Goal: Complete application form: Complete application form

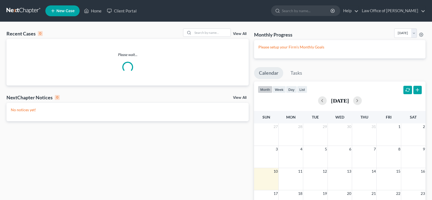
click at [67, 12] on span "New Case" at bounding box center [65, 11] width 18 height 4
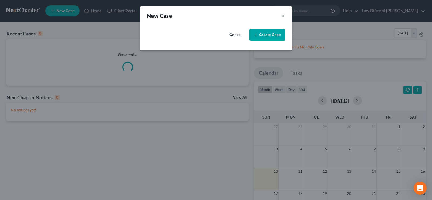
select select "7"
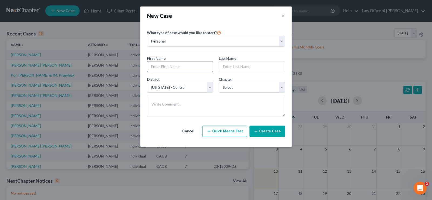
click at [164, 67] on input "text" at bounding box center [180, 66] width 66 height 10
type input "[DEMOGRAPHIC_DATA]"
click at [219, 82] on select "Select 7 11 12 13" at bounding box center [252, 87] width 66 height 11
select select "0"
click option "7" at bounding box center [0, 0] width 0 height 0
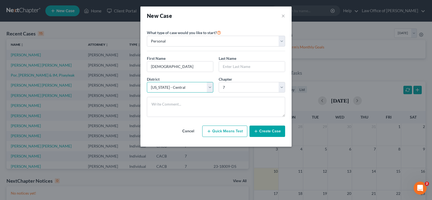
click at [147, 82] on select "Select [US_STATE] - [GEOGRAPHIC_DATA] [US_STATE] - [GEOGRAPHIC_DATA][US_STATE] …" at bounding box center [180, 87] width 66 height 11
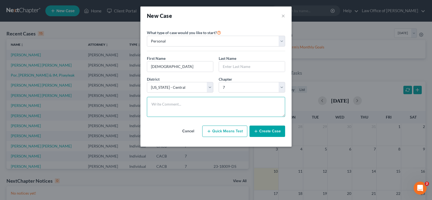
drag, startPoint x: 211, startPoint y: 86, endPoint x: 246, endPoint y: 107, distance: 40.7
click at [246, 107] on textarea at bounding box center [216, 107] width 138 height 20
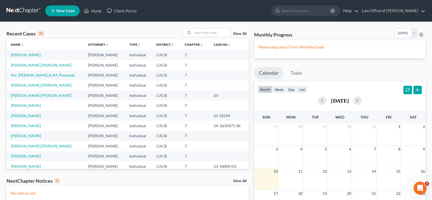
click at [66, 11] on span "New Case" at bounding box center [65, 11] width 18 height 4
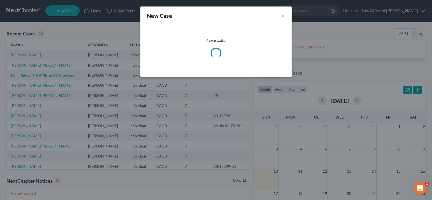
select select "7"
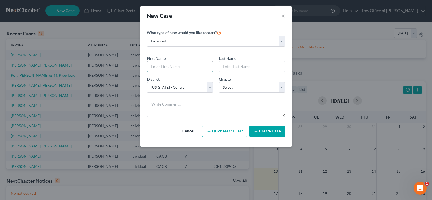
click at [164, 66] on input "text" at bounding box center [180, 66] width 66 height 10
type input "[DEMOGRAPHIC_DATA]"
click at [234, 69] on input "text" at bounding box center [252, 66] width 66 height 10
type input "Leon"
click at [219, 82] on select "Select 7 11 12 13" at bounding box center [252, 87] width 66 height 11
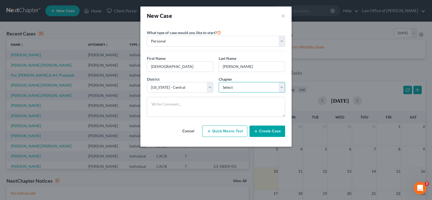
select select "0"
click option "7" at bounding box center [0, 0] width 0 height 0
click at [267, 131] on button "Create Case" at bounding box center [268, 130] width 36 height 11
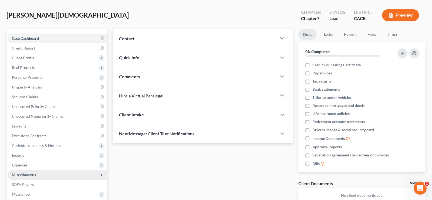
scroll to position [55, 0]
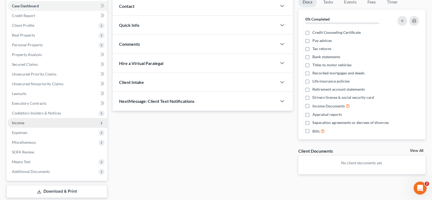
click at [23, 122] on span "Income" at bounding box center [18, 122] width 12 height 5
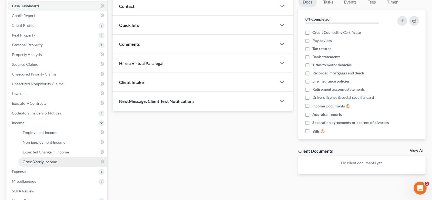
click at [54, 160] on span "Gross Yearly Income" at bounding box center [40, 161] width 34 height 5
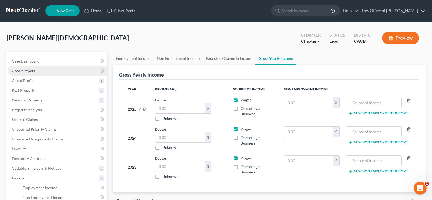
click at [28, 69] on span "Credit Report" at bounding box center [23, 70] width 23 height 5
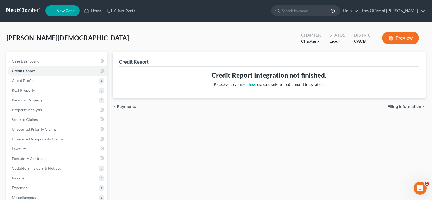
click at [393, 107] on span "Filing Information" at bounding box center [405, 106] width 34 height 4
select select "1"
select select "0"
select select "7"
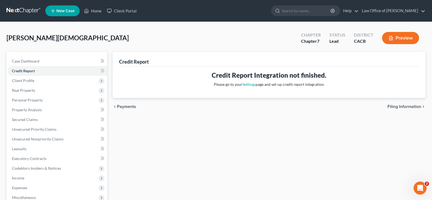
select select "4"
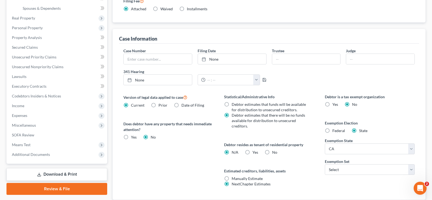
scroll to position [165, 0]
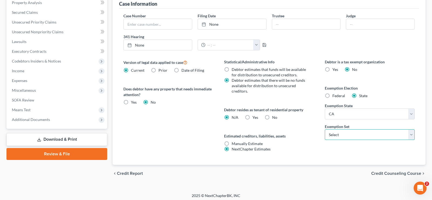
click at [325, 129] on select "Select 703 704" at bounding box center [370, 134] width 90 height 11
select select "0"
click option "703" at bounding box center [0, 0] width 0 height 0
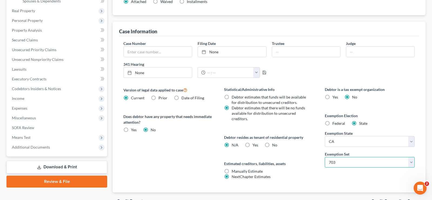
scroll to position [168, 0]
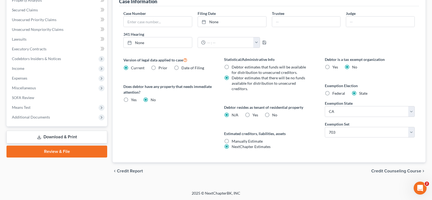
click at [399, 173] on span "Credit Counseling Course" at bounding box center [396, 171] width 50 height 4
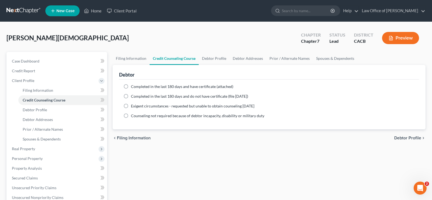
click at [131, 87] on label "Completed in the last 180 days and have certificate (attached)" at bounding box center [182, 86] width 102 height 5
click at [133, 87] on input "Completed in the last 180 days and have certificate (attached)" at bounding box center [135, 86] width 4 height 4
radio input "true"
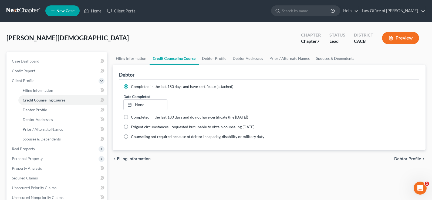
click at [409, 158] on span "Debtor Profile" at bounding box center [407, 158] width 27 height 4
select select "0"
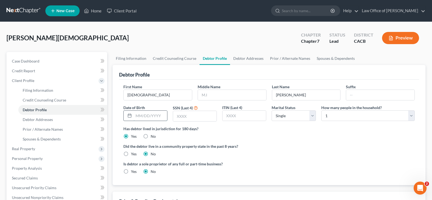
click at [159, 114] on input "text" at bounding box center [150, 115] width 33 height 10
type input "11/07/1979"
click at [250, 117] on input "text" at bounding box center [244, 115] width 43 height 10
click at [241, 113] on input "text" at bounding box center [244, 115] width 43 height 10
type input "8544"
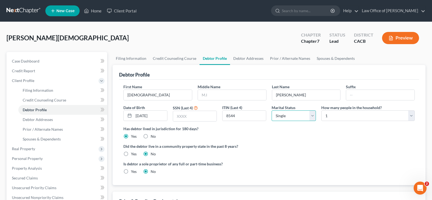
click at [272, 110] on select "Select Single Married Separated Divorced Widowed" at bounding box center [294, 115] width 44 height 11
select select "1"
click option "Married" at bounding box center [0, 0] width 0 height 0
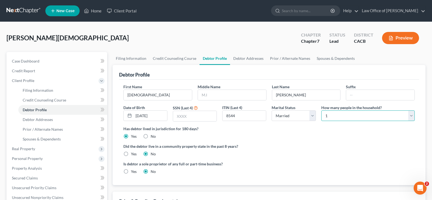
click at [321, 110] on select "Select 1 2 3 4 5 6 7 8 9 10 11 12 13 14 15 16 17 18 19 20" at bounding box center [367, 115] width 93 height 11
select select "1"
click option "2" at bounding box center [0, 0] width 0 height 0
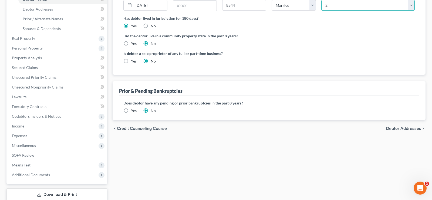
scroll to position [138, 0]
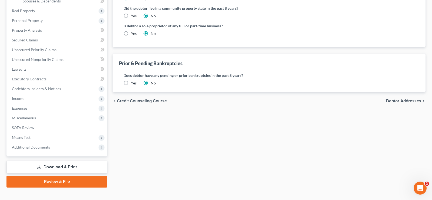
click at [412, 100] on span "Debtor Addresses" at bounding box center [403, 101] width 35 height 4
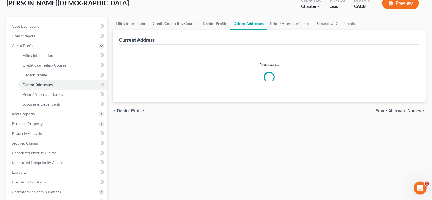
select select "0"
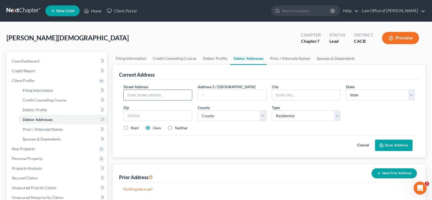
click at [165, 97] on input "text" at bounding box center [158, 95] width 68 height 10
type input "190 N Meridian Ave"
click at [298, 93] on input "text" at bounding box center [306, 95] width 68 height 10
type input "Rialto"
click at [346, 89] on select "State AL AK AR AZ CA CO CT DE DC FL GA GU HI ID IL IN IA KS KY LA ME MD MA MI M…" at bounding box center [380, 94] width 69 height 11
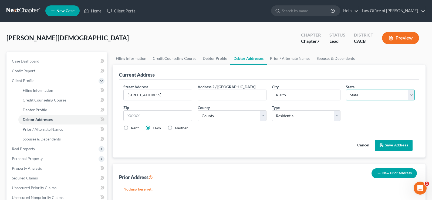
select select "4"
click option "CA" at bounding box center [0, 0] width 0 height 0
click at [162, 115] on input "text" at bounding box center [157, 115] width 69 height 11
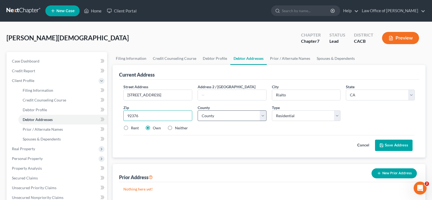
type input "92376"
click at [198, 110] on select "County Alameda County Alpine County Amador County Butte County Calaveras County…" at bounding box center [232, 115] width 69 height 11
select select "35"
click option "San Bernardino County" at bounding box center [0, 0] width 0 height 0
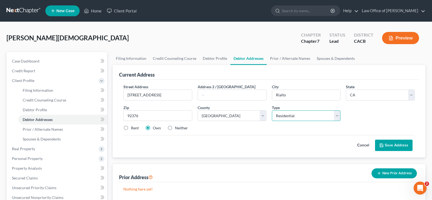
click at [272, 110] on select "Select Residential Mailing Rental Business" at bounding box center [306, 115] width 69 height 11
click at [254, 143] on div "Cancel Save Address" at bounding box center [268, 143] width 291 height 16
click at [131, 129] on label "Rent" at bounding box center [135, 127] width 8 height 5
click at [133, 129] on input "Rent" at bounding box center [135, 127] width 4 height 4
radio input "true"
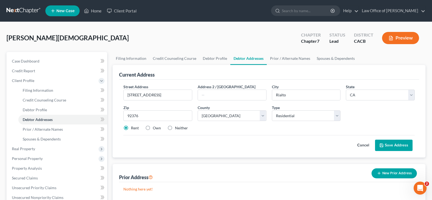
click at [395, 146] on button "Save Address" at bounding box center [394, 144] width 38 height 11
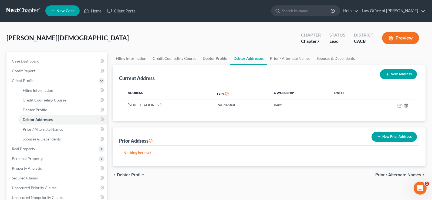
click at [395, 172] on span "Prior / Alternate Names" at bounding box center [398, 174] width 46 height 4
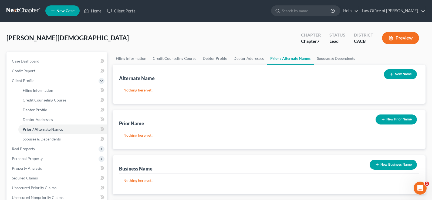
click at [401, 74] on button "New Name" at bounding box center [400, 74] width 33 height 10
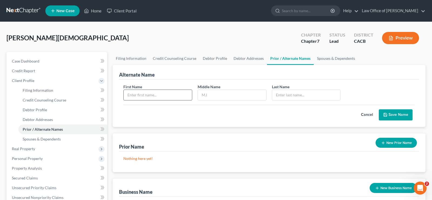
click at [158, 94] on input "text" at bounding box center [158, 95] width 68 height 10
click at [39, 106] on link "Debtor Profile" at bounding box center [62, 110] width 89 height 10
select select "1"
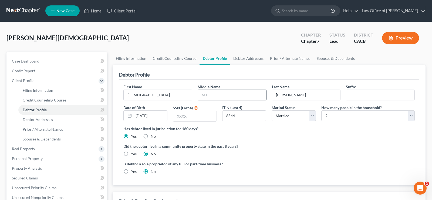
click at [214, 97] on input "text" at bounding box center [232, 95] width 68 height 10
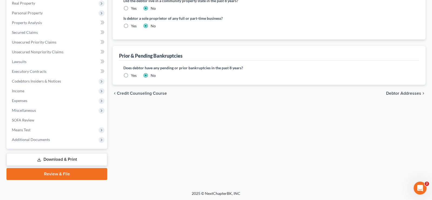
type input "Noe"
click at [398, 93] on span "Debtor Addresses" at bounding box center [403, 93] width 35 height 4
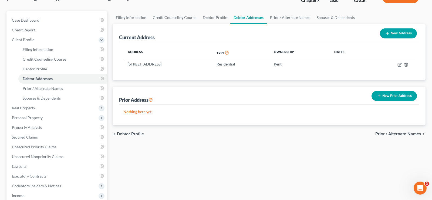
scroll to position [28, 0]
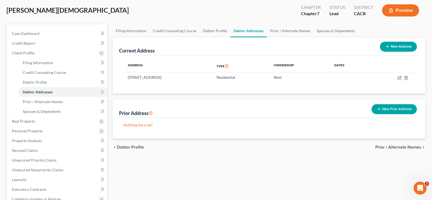
click at [400, 147] on span "Prior / Alternate Names" at bounding box center [398, 147] width 46 height 4
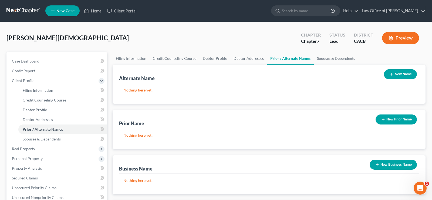
click at [396, 71] on button "New Name" at bounding box center [400, 74] width 33 height 10
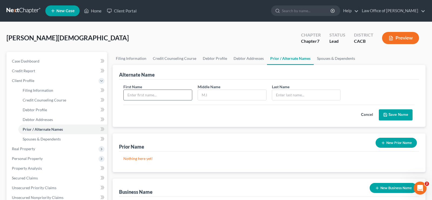
click at [149, 96] on input "text" at bounding box center [158, 95] width 68 height 10
type input "[DEMOGRAPHIC_DATA]"
click at [210, 95] on input "text" at bounding box center [232, 95] width 68 height 10
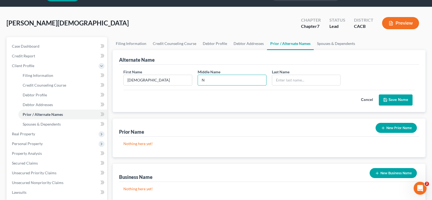
scroll to position [28, 0]
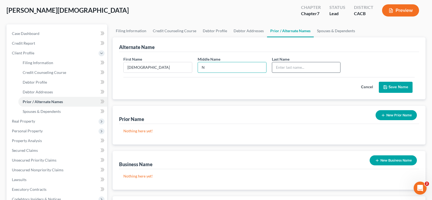
type input "N"
click at [279, 65] on input "text" at bounding box center [306, 67] width 68 height 10
type input "Leon"
click at [392, 86] on button "Save Name" at bounding box center [396, 87] width 34 height 11
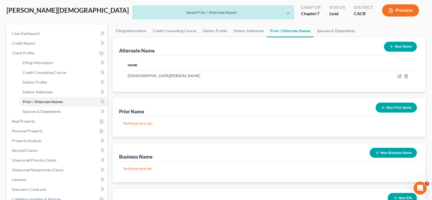
click at [397, 48] on button "New Name" at bounding box center [400, 47] width 33 height 10
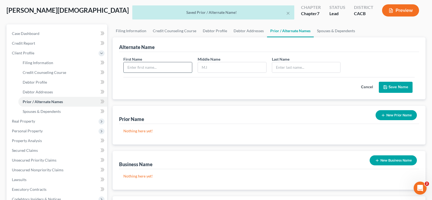
click at [144, 70] on input "text" at bounding box center [158, 67] width 68 height 10
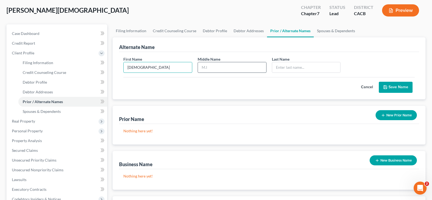
type input "[DEMOGRAPHIC_DATA]"
click at [219, 68] on input "text" at bounding box center [232, 67] width 68 height 10
type input "Zamarripa"
click at [280, 66] on input "text" at bounding box center [306, 67] width 68 height 10
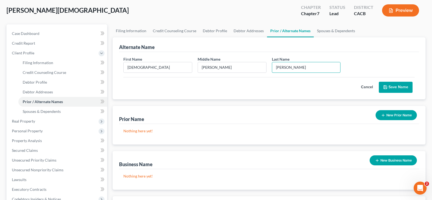
type input "Leon"
click at [392, 85] on button "Save Name" at bounding box center [396, 87] width 34 height 11
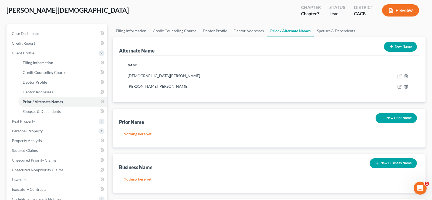
click at [403, 44] on button "New Name" at bounding box center [400, 47] width 33 height 10
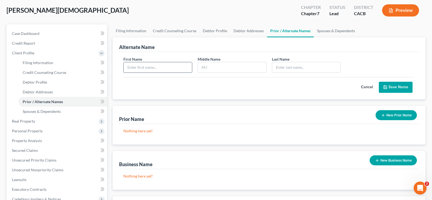
click at [163, 69] on input "text" at bounding box center [158, 67] width 68 height 10
type input "Jesus Noe"
click at [213, 67] on input "text" at bounding box center [232, 67] width 68 height 10
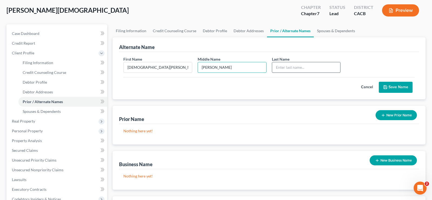
type input "Zamarripa"
click at [293, 69] on input "text" at bounding box center [306, 67] width 68 height 10
type input "Leon"
click at [397, 87] on button "Save Name" at bounding box center [396, 87] width 34 height 11
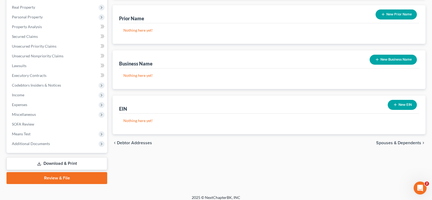
scroll to position [145, 0]
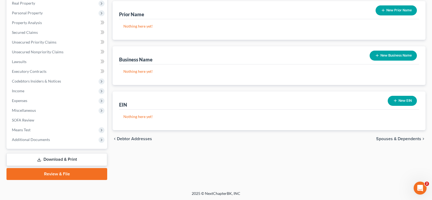
click at [390, 139] on span "Spouses & Dependents" at bounding box center [398, 138] width 45 height 4
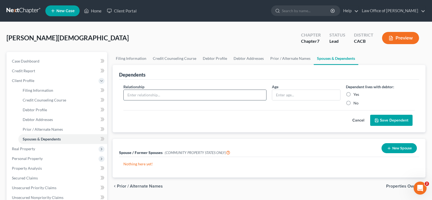
click at [182, 95] on input "text" at bounding box center [195, 95] width 143 height 10
type input "Wife"
click at [354, 93] on label "Yes" at bounding box center [357, 94] width 6 height 5
click at [356, 93] on input "Yes" at bounding box center [358, 94] width 4 height 4
radio input "true"
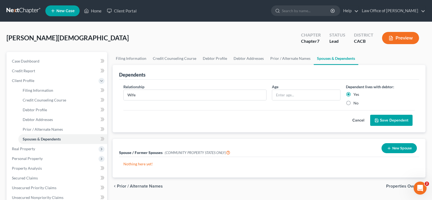
click at [381, 121] on button "Save Dependent" at bounding box center [391, 120] width 42 height 11
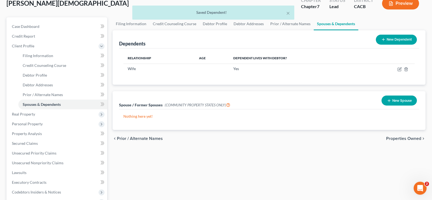
scroll to position [55, 0]
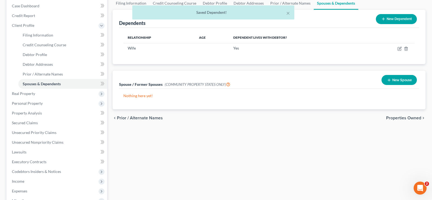
click at [402, 118] on span "Properties Owned" at bounding box center [403, 118] width 35 height 4
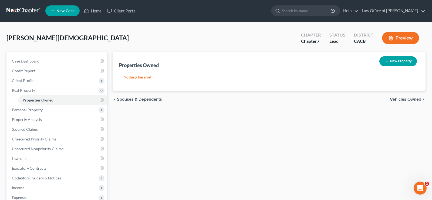
click at [400, 97] on span "Vehicles Owned" at bounding box center [405, 99] width 31 height 4
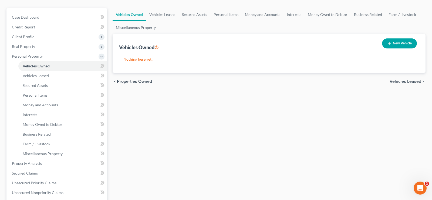
scroll to position [55, 0]
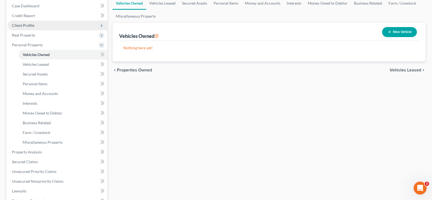
click at [31, 25] on span "Client Profile" at bounding box center [23, 25] width 22 height 5
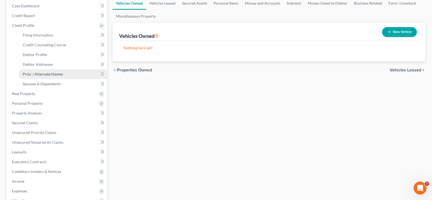
click at [61, 75] on span "Prior / Alternate Names" at bounding box center [43, 74] width 40 height 5
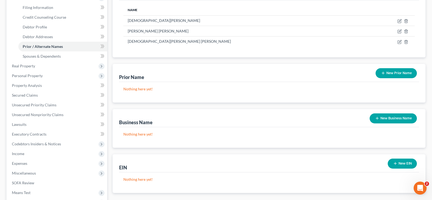
scroll to position [145, 0]
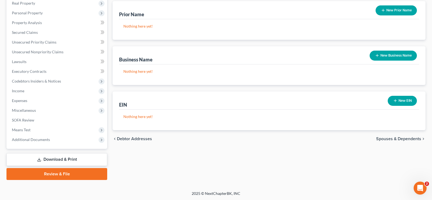
click at [403, 139] on span "Spouses & Dependents" at bounding box center [398, 138] width 45 height 4
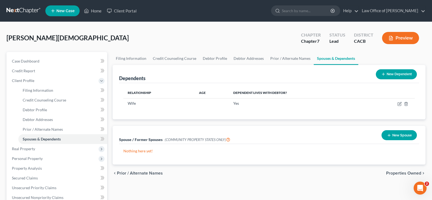
click at [400, 172] on span "Properties Owned" at bounding box center [403, 173] width 35 height 4
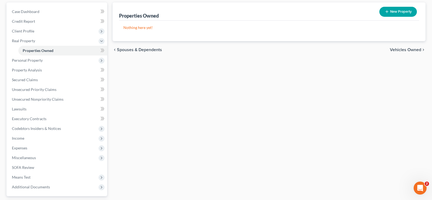
scroll to position [55, 0]
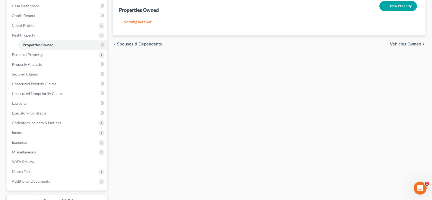
click at [395, 5] on button "New Property" at bounding box center [399, 6] width 38 height 10
select select "4"
select select "35"
select select "0"
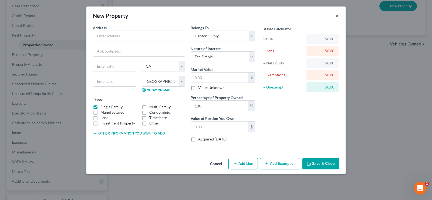
click at [336, 15] on button "×" at bounding box center [338, 15] width 4 height 6
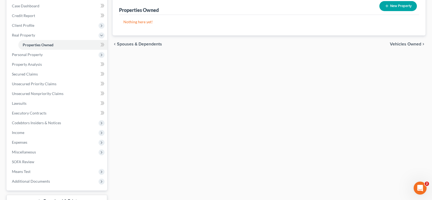
click at [404, 42] on span "Vehicles Owned" at bounding box center [405, 44] width 31 height 4
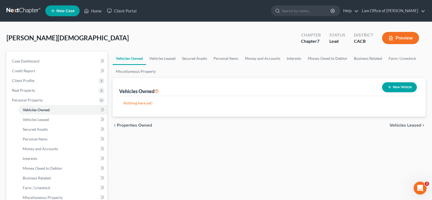
click at [400, 85] on button "New Vehicle" at bounding box center [399, 87] width 35 height 10
select select "0"
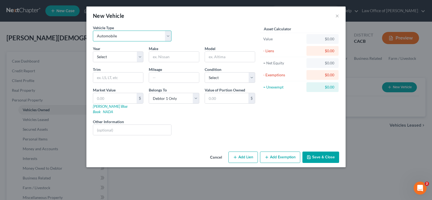
click at [93, 31] on select "Select Automobile Truck Trailer Watercraft Aircraft Motor Home Atv Other Vehicle" at bounding box center [132, 36] width 79 height 11
select select "1"
click option "Truck" at bounding box center [0, 0] width 0 height 0
click at [93, 51] on select "Select 2026 2025 2024 2023 2022 2021 2020 2019 2018 2017 2016 2015 2014 2013 20…" at bounding box center [118, 56] width 51 height 11
select select "13"
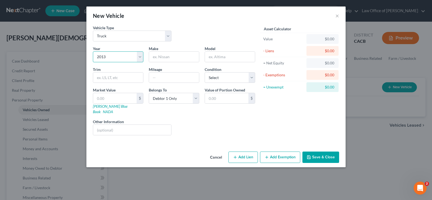
click option "2013" at bounding box center [0, 0] width 0 height 0
click at [192, 57] on input "text" at bounding box center [174, 57] width 50 height 10
type input "Ford"
click at [237, 56] on input "text" at bounding box center [230, 57] width 50 height 10
type input "F150"
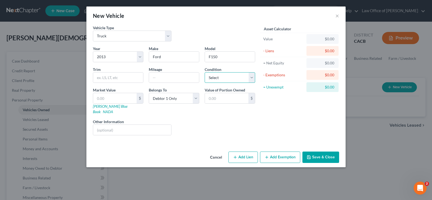
click at [205, 72] on select "Select Excellent Very Good Good Fair Poor" at bounding box center [230, 77] width 51 height 11
select select "3"
click option "Fair" at bounding box center [0, 0] width 0 height 0
click at [158, 76] on input "text" at bounding box center [174, 77] width 50 height 10
type input "113000"
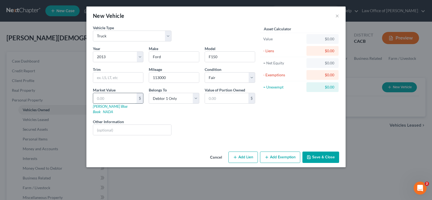
click at [122, 98] on input "text" at bounding box center [114, 98] width 43 height 10
click at [149, 93] on select "Select Debtor 1 Only Debtor 2 Only Debtor 1 And Debtor 2 Only At Least One Of T…" at bounding box center [174, 98] width 51 height 11
click at [108, 149] on div "Cancel Add Lien Add Lease Add Exemption Save & Close" at bounding box center [215, 158] width 259 height 18
click at [112, 100] on input "text" at bounding box center [114, 98] width 43 height 10
type input "1"
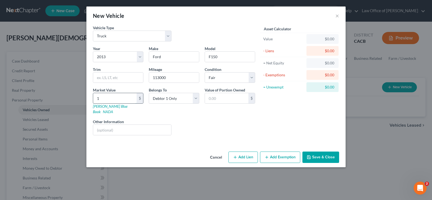
type input "1.00"
type input "17"
type input "17.00"
type input "170"
type input "170.00"
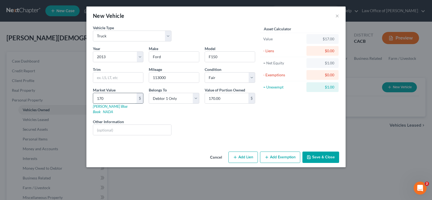
type input "1700"
type input "1,700.00"
type input "1,7000"
type input "17,000.00"
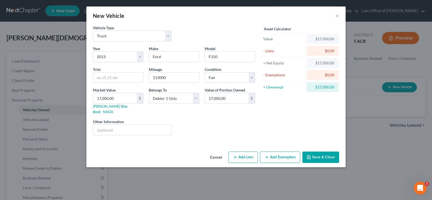
click at [322, 151] on button "Save & Close" at bounding box center [321, 156] width 37 height 11
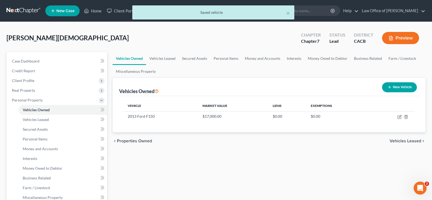
click at [405, 139] on span "Vehicles Leased" at bounding box center [406, 141] width 32 height 4
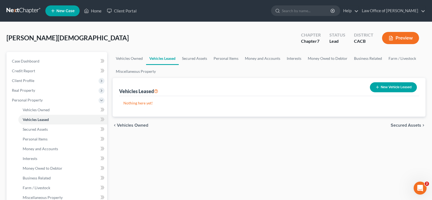
click at [400, 123] on span "Secured Assets" at bounding box center [406, 125] width 31 height 4
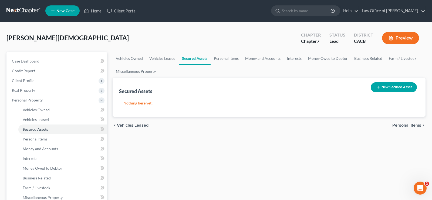
click at [394, 85] on button "New Secured Asset" at bounding box center [394, 87] width 46 height 10
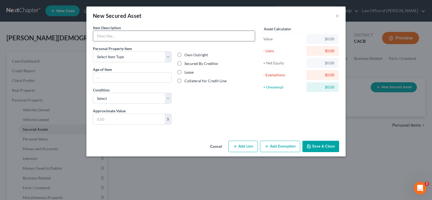
click at [131, 36] on input "text" at bounding box center [174, 36] width 162 height 10
click at [93, 51] on select "Select Item Type Clothing Collectibles Of Value Electronics Firearms Household …" at bounding box center [132, 56] width 79 height 11
drag, startPoint x: 167, startPoint y: 56, endPoint x: 337, endPoint y: 15, distance: 174.5
click at [337, 15] on button "×" at bounding box center [338, 15] width 4 height 6
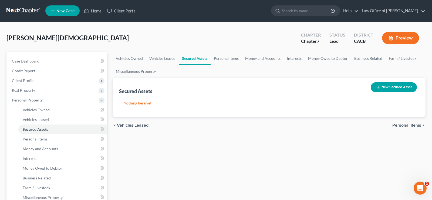
click at [408, 125] on span "Personal Items" at bounding box center [407, 125] width 29 height 4
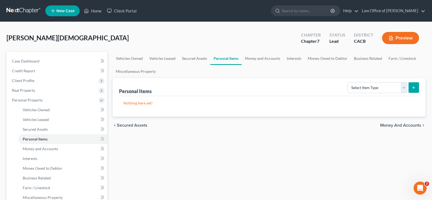
click at [411, 123] on span "Money and Accounts" at bounding box center [400, 125] width 41 height 4
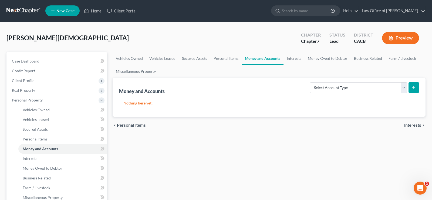
click at [411, 127] on div "chevron_left Personal Items Interests chevron_right" at bounding box center [269, 124] width 313 height 17
click at [416, 123] on span "Interests" at bounding box center [412, 125] width 17 height 4
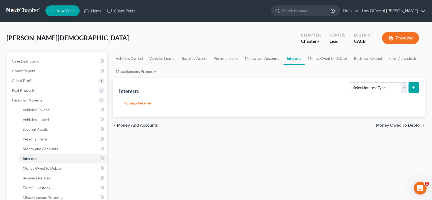
click at [385, 125] on span "Money Owed to Debtor" at bounding box center [398, 125] width 45 height 4
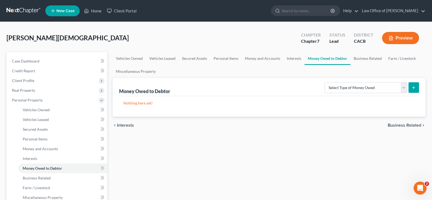
click at [397, 123] on span "Business Related" at bounding box center [404, 125] width 33 height 4
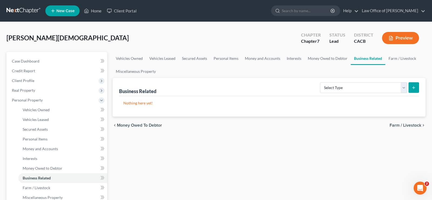
click at [397, 126] on span "Farm / Livestock" at bounding box center [406, 125] width 32 height 4
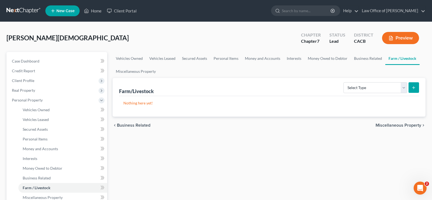
click at [397, 124] on span "Miscellaneous Property" at bounding box center [399, 125] width 46 height 4
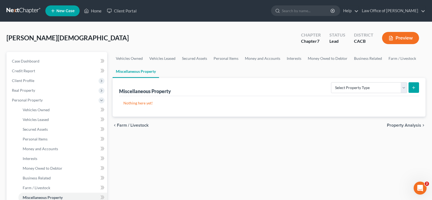
click at [397, 124] on span "Property Analysis" at bounding box center [404, 125] width 34 height 4
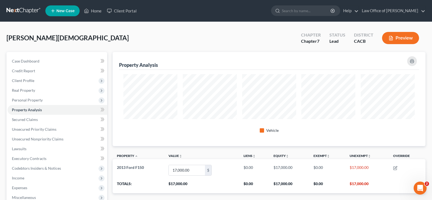
scroll to position [94, 313]
click at [30, 119] on span "Secured Claims" at bounding box center [25, 119] width 26 height 5
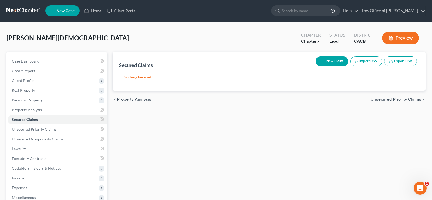
click at [340, 59] on button "New Claim" at bounding box center [332, 61] width 33 height 10
select select "0"
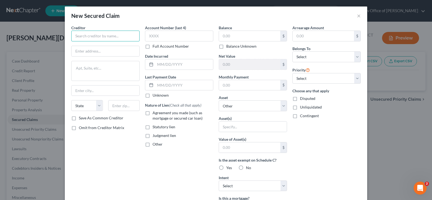
click at [100, 36] on input "text" at bounding box center [105, 36] width 68 height 11
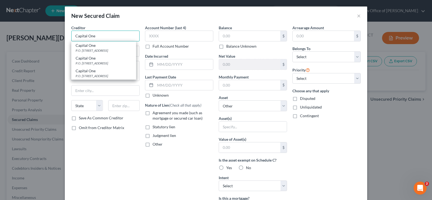
click at [106, 36] on input "Capital One" at bounding box center [105, 36] width 68 height 11
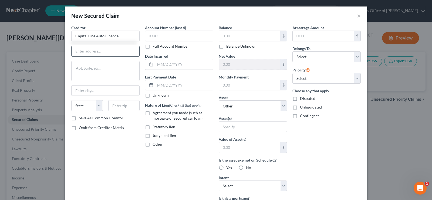
click at [98, 51] on input "text" at bounding box center [106, 51] width 68 height 10
type input "Capital One Auto Finance"
type input "P.O. Box 259407"
click at [98, 93] on input "text" at bounding box center [106, 90] width 68 height 10
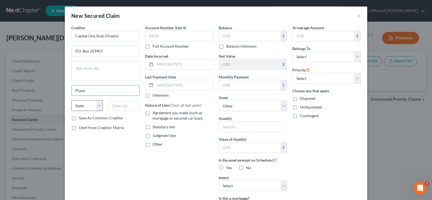
type input "Plano"
click at [71, 100] on select "State AL AK AR AZ CA CO CT DE DC FL GA GU HI ID IL IN IA KS KY LA ME MD MA MI M…" at bounding box center [87, 105] width 32 height 11
select select "45"
click option "TX" at bounding box center [0, 0] width 0 height 0
click at [125, 106] on input "text" at bounding box center [124, 105] width 32 height 11
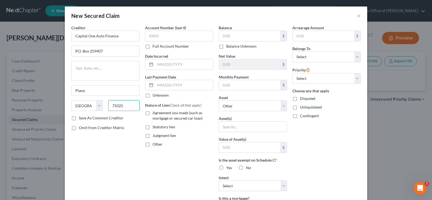
scroll to position [28, 0]
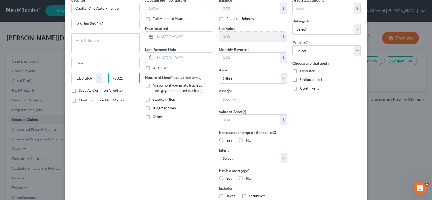
type input "75025"
click at [79, 90] on label "Save As Common Creditor" at bounding box center [101, 90] width 45 height 5
click at [81, 90] on input "Save As Common Creditor" at bounding box center [83, 90] width 4 height 4
checkbox input "true"
click at [293, 45] on select "Select 1st 2nd 3rd 4th 5th 6th 7th 8th 9th 10th 11th 12th 13th 14th 15th 16th 1…" at bounding box center [327, 50] width 68 height 11
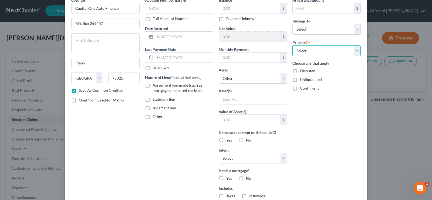
select select "0"
click option "1st" at bounding box center [0, 0] width 0 height 0
click at [293, 24] on select "Select Debtor 1 Only Debtor 2 Only Debtor 1 And Debtor 2 Only At Least One Of T…" at bounding box center [327, 29] width 68 height 11
select select "0"
click option "Debtor 1 Only" at bounding box center [0, 0] width 0 height 0
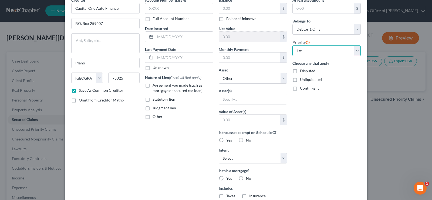
click at [293, 45] on select "Select 1st 2nd 3rd 4th 5th 6th 7th 8th 9th 10th 11th 12th 13th 14th 15th 16th 1…" at bounding box center [327, 50] width 68 height 11
select select
click option "Select" at bounding box center [0, 0] width 0 height 0
click at [237, 120] on input "text" at bounding box center [249, 120] width 61 height 10
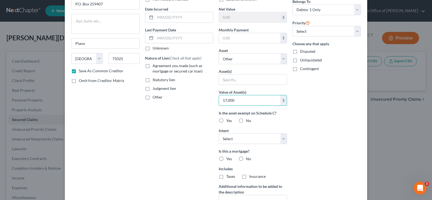
scroll to position [55, 0]
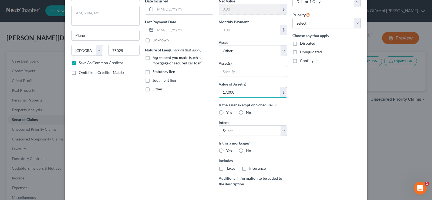
type input "17,000"
click at [246, 113] on label "No" at bounding box center [248, 112] width 5 height 5
click at [248, 113] on input "No" at bounding box center [250, 112] width 4 height 4
radio input "true"
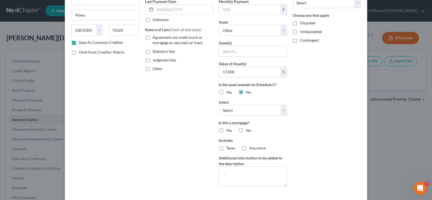
scroll to position [100, 0]
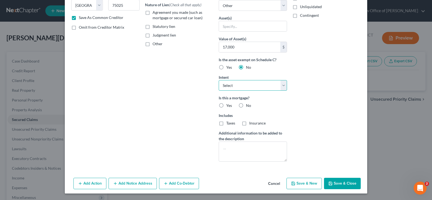
click at [219, 80] on select "Select Surrender Redeem Reaffirm Avoid Other" at bounding box center [253, 85] width 68 height 11
select select "4"
click option "Other" at bounding box center [0, 0] width 0 height 0
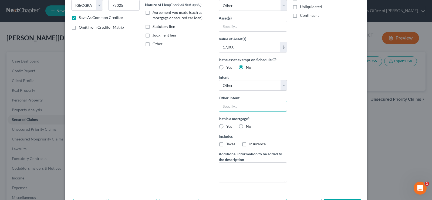
click at [232, 107] on input "text" at bounding box center [253, 105] width 68 height 11
type input "CONTINUE MONTLY PAYMENTS"
click at [246, 126] on label "No" at bounding box center [248, 125] width 5 height 5
click at [248, 126] on input "No" at bounding box center [250, 125] width 4 height 4
radio input "true"
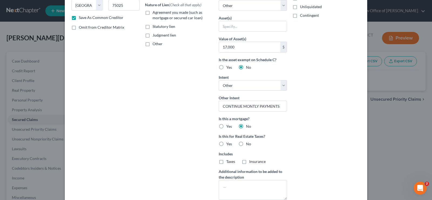
click at [246, 143] on label "No" at bounding box center [248, 143] width 5 height 5
click at [248, 143] on input "No" at bounding box center [250, 143] width 4 height 4
radio input "true"
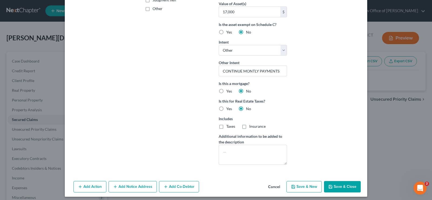
scroll to position [139, 0]
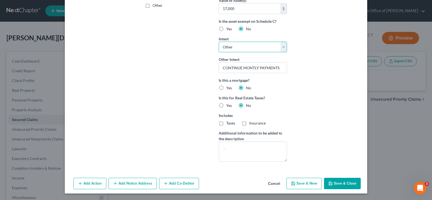
click at [219, 42] on select "Select Surrender Redeem Reaffirm Avoid Other" at bounding box center [253, 47] width 68 height 11
select select
click option "Select" at bounding box center [0, 0] width 0 height 0
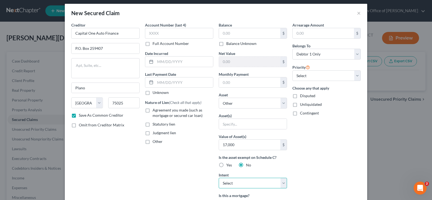
scroll to position [0, 0]
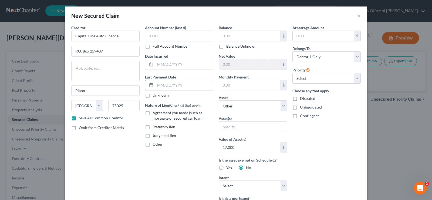
click at [194, 85] on input "text" at bounding box center [184, 85] width 58 height 10
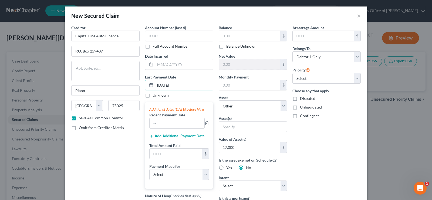
type input "07/09/2025"
click at [232, 84] on input "text" at bounding box center [249, 85] width 61 height 10
type input "525.97"
click at [244, 65] on input "text" at bounding box center [249, 64] width 61 height 10
click at [195, 67] on input "text" at bounding box center [184, 64] width 58 height 10
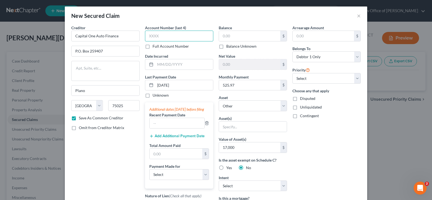
click at [159, 35] on input "text" at bounding box center [179, 36] width 68 height 11
click at [242, 35] on input "text" at bounding box center [249, 36] width 61 height 10
type input "19,190.00"
click at [174, 35] on input "text" at bounding box center [179, 36] width 68 height 11
type input "9980"
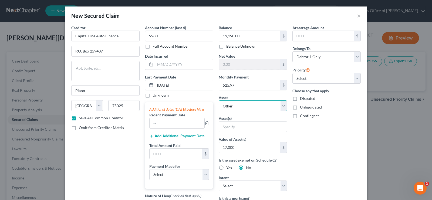
click at [219, 100] on select "Select Other Multiple Assets 2013 Ford F150 - $17000.0" at bounding box center [253, 105] width 68 height 11
select select "2"
click option "2013 Ford F150 - $17000.0" at bounding box center [0, 0] width 0 height 0
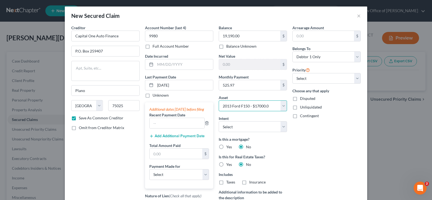
scroll to position [55, 0]
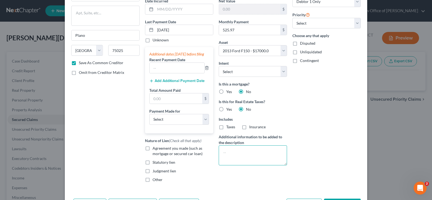
click at [230, 153] on textarea at bounding box center [253, 155] width 68 height 20
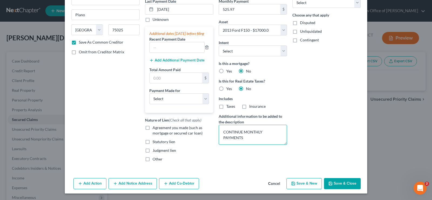
type textarea "CONTINUE MONTHLY PAYMENTS"
click at [153, 127] on label "Agreement you made (such as mortgage or secured car loan)" at bounding box center [183, 130] width 61 height 11
click at [155, 127] on input "Agreement you made (such as mortgage or secured car loan)" at bounding box center [157, 127] width 4 height 4
checkbox input "true"
click at [307, 183] on button "Save & New" at bounding box center [304, 183] width 35 height 11
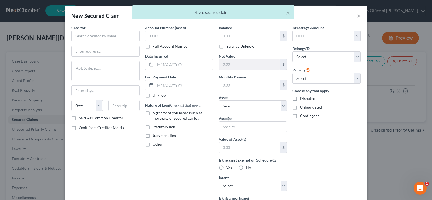
click at [362, 14] on div "× Saved secured claim" at bounding box center [213, 13] width 432 height 17
click at [359, 16] on body "Home New Case Client Portal Law Office of Jayson M. Aquino aquinolawbk@gmail.co…" at bounding box center [216, 143] width 432 height 287
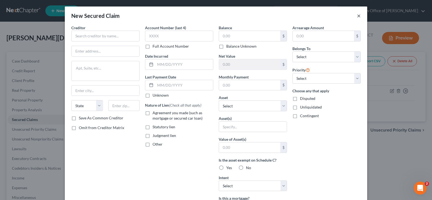
click at [358, 14] on button "×" at bounding box center [359, 15] width 4 height 6
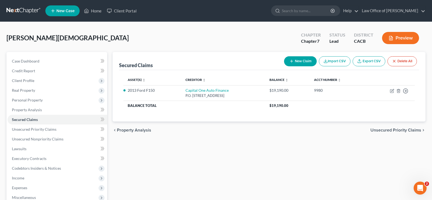
click at [395, 130] on span "Unsecured Priority Claims" at bounding box center [396, 130] width 51 height 4
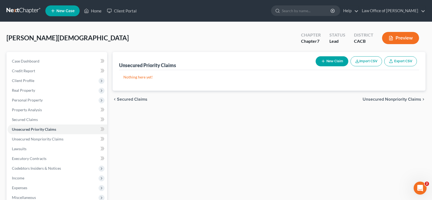
click at [381, 99] on span "Unsecured Nonpriority Claims" at bounding box center [392, 99] width 59 height 4
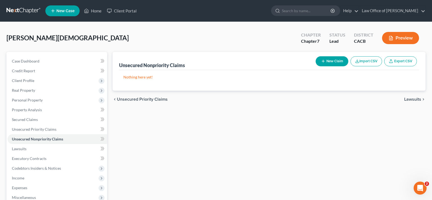
click at [416, 100] on span "Lawsuits" at bounding box center [412, 99] width 17 height 4
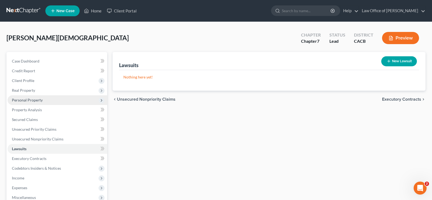
click at [35, 99] on span "Personal Property" at bounding box center [27, 100] width 31 height 5
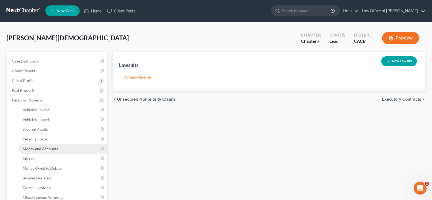
click at [48, 150] on span "Money and Accounts" at bounding box center [40, 148] width 35 height 5
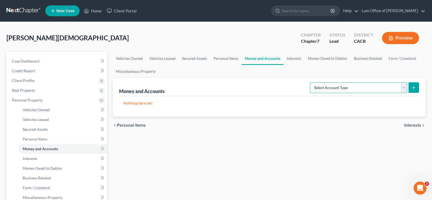
click at [310, 82] on select "Select Account Type Brokerage Cash on Hand Certificates of Deposit Checking Acc…" at bounding box center [358, 87] width 97 height 11
select select "checking"
click option "Checking Account" at bounding box center [0, 0] width 0 height 0
click at [414, 86] on icon "submit" at bounding box center [414, 87] width 4 height 4
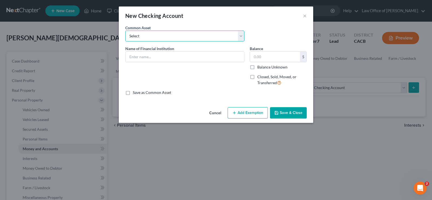
click at [125, 31] on select "Select Chase Checking account ending las 4 didgits 0970 Chase Bank checking acc…" at bounding box center [184, 36] width 119 height 11
click at [154, 34] on select "Select Chase Checking account ending las 4 didgits 0970 Chase Bank checking acc…" at bounding box center [184, 36] width 119 height 11
click at [170, 56] on input "text" at bounding box center [185, 57] width 119 height 10
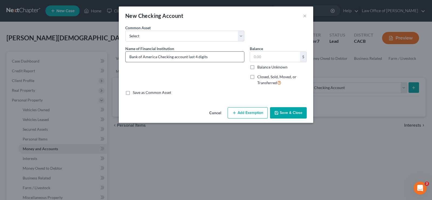
paste input "9974"
type input "Bank of America Checking account last 4 digits 9974"
click at [274, 57] on input "text" at bounding box center [275, 57] width 50 height 10
click at [260, 55] on input "text" at bounding box center [275, 57] width 50 height 10
type input "611.90"
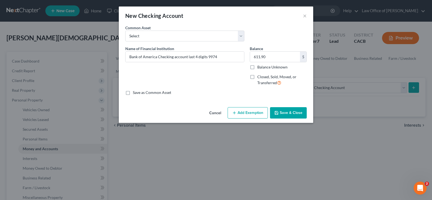
click at [258, 114] on button "Add Exemption" at bounding box center [248, 112] width 40 height 11
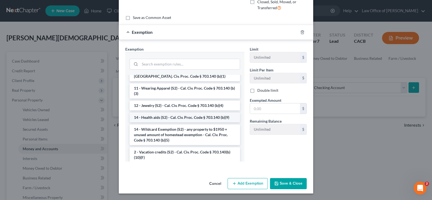
scroll to position [83, 0]
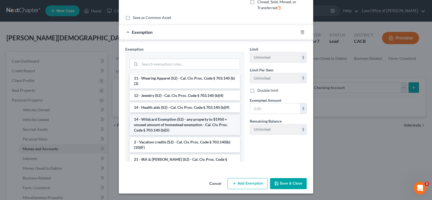
click at [179, 123] on li "14 - Wildcard Exemption (S2) - any property to $1950 + unused amount of homeste…" at bounding box center [185, 124] width 110 height 21
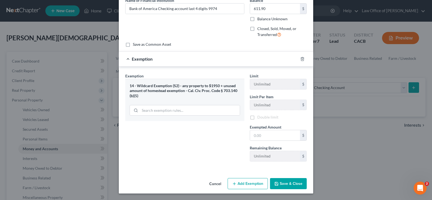
scroll to position [48, 0]
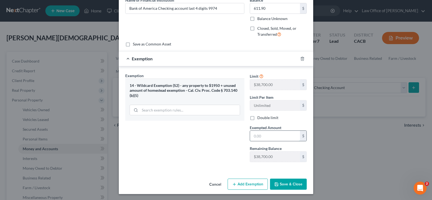
click at [275, 136] on input "text" at bounding box center [275, 135] width 50 height 10
type input "611.90"
click at [287, 182] on button "Save & Close" at bounding box center [288, 183] width 37 height 11
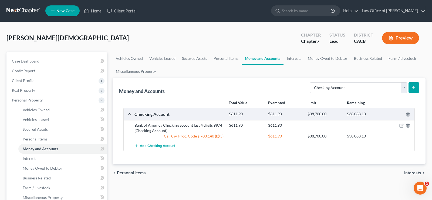
click at [137, 172] on span "Personal Items" at bounding box center [131, 172] width 29 height 4
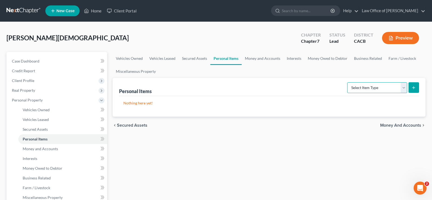
click at [347, 82] on select "Select Item Type Clothing Collectibles Of Value Electronics Firearms Household …" at bounding box center [377, 87] width 60 height 11
select select "clothing"
click option "Clothing" at bounding box center [0, 0] width 0 height 0
click at [415, 87] on icon "submit" at bounding box center [414, 87] width 4 height 4
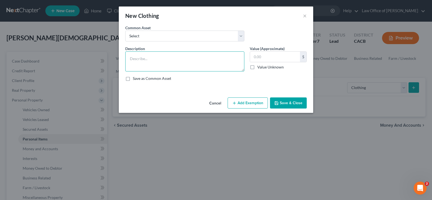
click at [144, 61] on textarea at bounding box center [184, 61] width 119 height 20
type textarea "Used clothing"
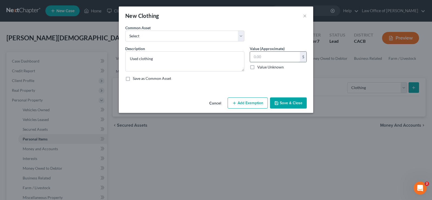
click at [279, 56] on input "text" at bounding box center [275, 57] width 50 height 10
type input "750"
click at [251, 106] on button "Add Exemption" at bounding box center [248, 102] width 40 height 11
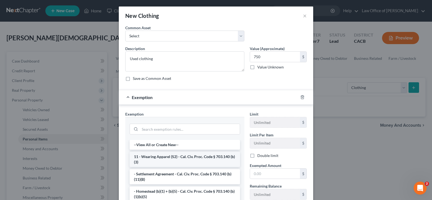
click at [175, 156] on li "11 - Wearing Apparel (S2) - Cal. Civ. Proc. Code § 703.140 (b)(3)" at bounding box center [185, 159] width 110 height 15
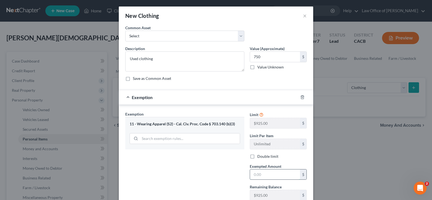
click at [266, 173] on input "text" at bounding box center [275, 174] width 50 height 10
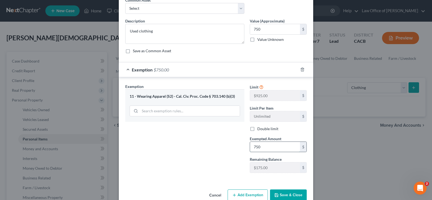
scroll to position [39, 0]
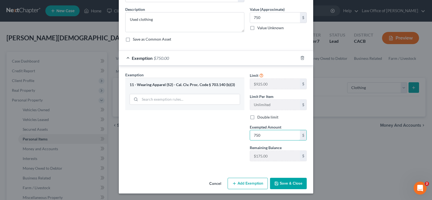
type input "750"
click at [263, 183] on button "Add Exemption" at bounding box center [248, 182] width 40 height 11
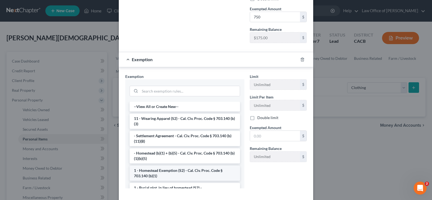
scroll to position [177, 0]
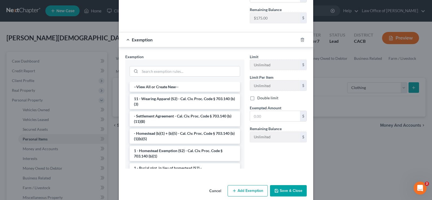
click at [295, 187] on button "Save & Close" at bounding box center [288, 190] width 37 height 11
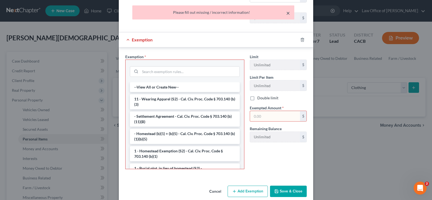
click at [288, 13] on button "×" at bounding box center [288, 13] width 4 height 6
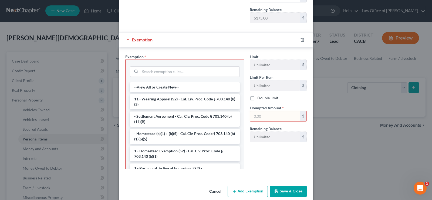
scroll to position [67, 0]
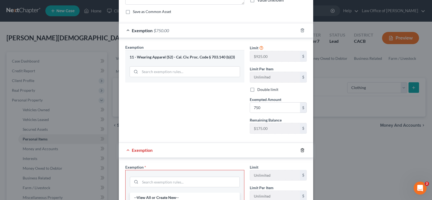
click at [302, 149] on icon "button" at bounding box center [302, 150] width 4 height 4
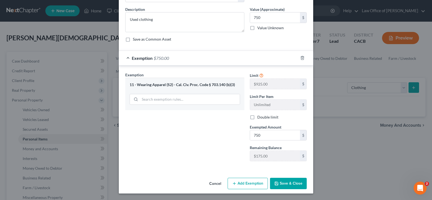
click at [288, 179] on button "Save & Close" at bounding box center [288, 182] width 37 height 11
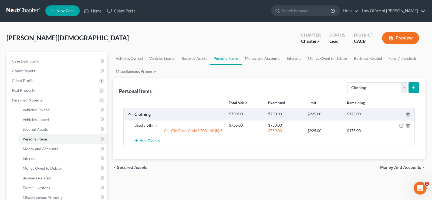
click at [130, 165] on span "Secured Assets" at bounding box center [132, 167] width 31 height 4
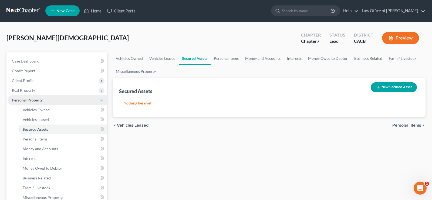
click at [38, 102] on span "Personal Property" at bounding box center [27, 100] width 31 height 5
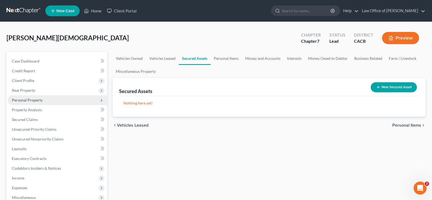
click at [34, 98] on span "Personal Property" at bounding box center [27, 100] width 31 height 5
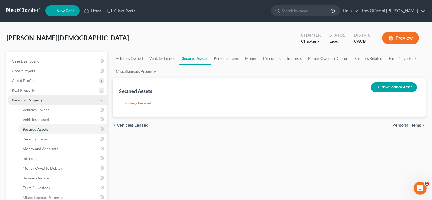
click at [36, 99] on span "Personal Property" at bounding box center [27, 100] width 31 height 5
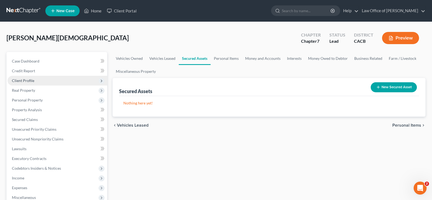
click at [26, 80] on span "Client Profile" at bounding box center [23, 80] width 22 height 5
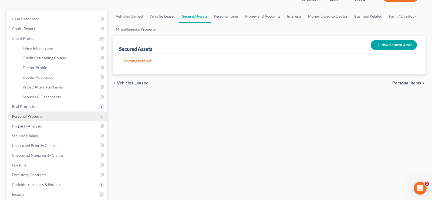
scroll to position [55, 0]
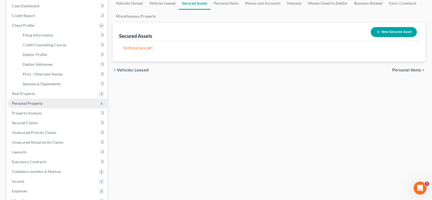
click at [36, 102] on span "Personal Property" at bounding box center [27, 103] width 31 height 5
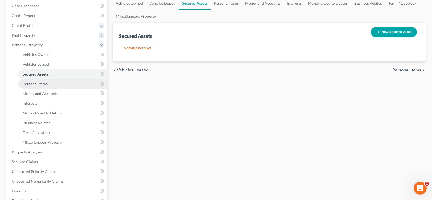
click at [37, 84] on span "Personal Items" at bounding box center [35, 83] width 25 height 5
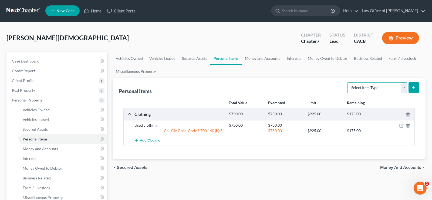
click at [347, 82] on select "Select Item Type Clothing Collectibles Of Value Electronics Firearms Household …" at bounding box center [377, 87] width 60 height 11
select select "electronics"
click option "Electronics" at bounding box center [0, 0] width 0 height 0
click at [415, 83] on button "submit" at bounding box center [414, 87] width 11 height 11
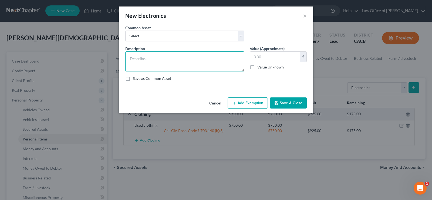
click at [141, 60] on textarea at bounding box center [184, 61] width 119 height 20
click at [169, 60] on textarea "Used electronics (Phone, Printer, Tablet)" at bounding box center [184, 61] width 119 height 20
click at [158, 58] on textarea "Used electronics (Phones, Printer, Tablet)" at bounding box center [184, 61] width 119 height 20
drag, startPoint x: 160, startPoint y: 59, endPoint x: 167, endPoint y: 76, distance: 18.4
click at [162, 64] on textarea "Used electronics (Phones, Printer, Tablet)" at bounding box center [184, 61] width 119 height 20
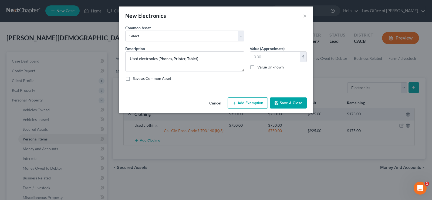
click at [171, 80] on div "Save as Common Asset" at bounding box center [216, 78] width 182 height 5
click at [159, 58] on textarea "Used electronics (Phones, Printer, Tablet)" at bounding box center [184, 61] width 119 height 20
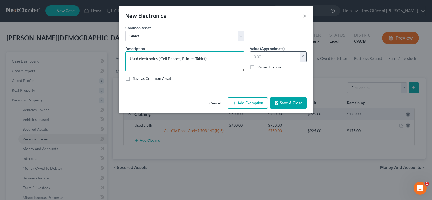
type textarea "Used electronics ( Cell Phones, Printer, Tablet)"
click at [269, 58] on input "text" at bounding box center [275, 57] width 50 height 10
type input "1,800"
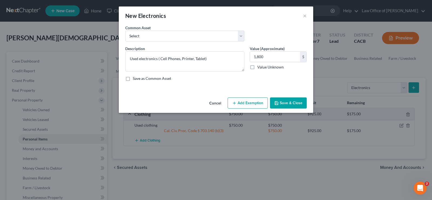
click at [258, 104] on button "Add Exemption" at bounding box center [248, 102] width 40 height 11
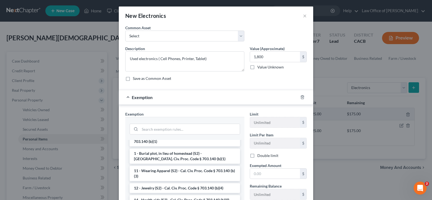
scroll to position [83, 0]
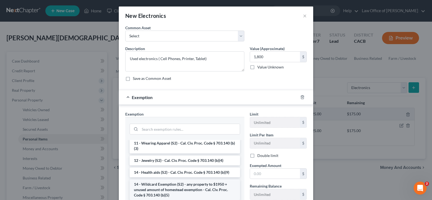
click at [198, 185] on li "14 - Wildcard Exemption (S2) - any property to $1950 + unused amount of homeste…" at bounding box center [185, 189] width 110 height 21
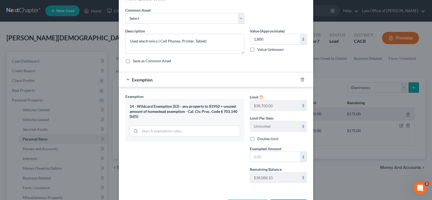
scroll to position [28, 0]
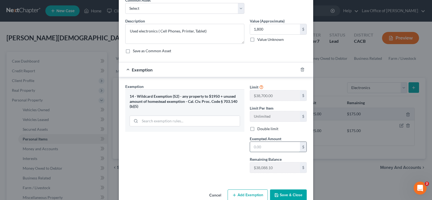
click at [266, 145] on input "text" at bounding box center [275, 147] width 50 height 10
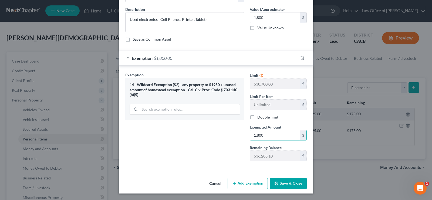
type input "1,800"
click at [296, 182] on button "Save & Close" at bounding box center [288, 182] width 37 height 11
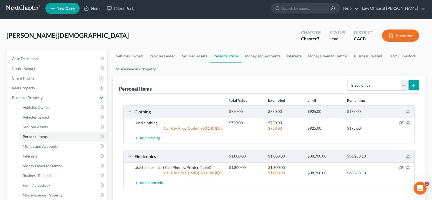
scroll to position [55, 0]
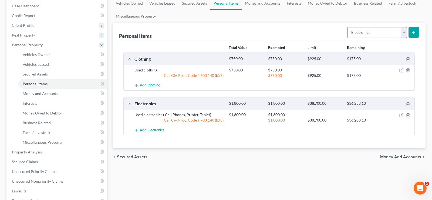
click at [347, 27] on select "Select Item Type Clothing Collectibles Of Value Electronics Firearms Household …" at bounding box center [377, 32] width 60 height 11
select select "household_goods"
click option "Household Goods" at bounding box center [0, 0] width 0 height 0
click at [414, 32] on icon "submit" at bounding box center [414, 32] width 4 height 4
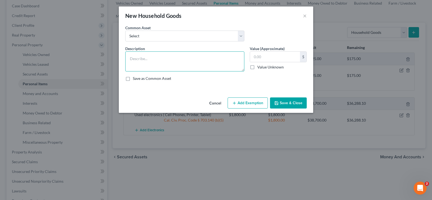
click at [145, 62] on textarea at bounding box center [184, 61] width 119 height 20
type textarea "Used furniture"
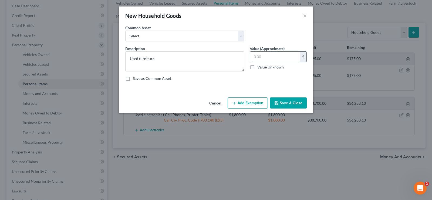
click at [268, 56] on input "text" at bounding box center [275, 57] width 50 height 10
type input "3,200"
click at [255, 102] on button "Add Exemption" at bounding box center [248, 102] width 40 height 11
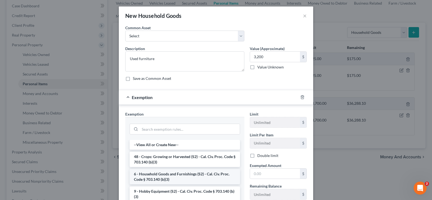
click at [195, 173] on li "6 - Household Goods and Furnishings (S2) - Cal. Civ. Proc. Code § 703.140 (b)(3)" at bounding box center [185, 176] width 110 height 15
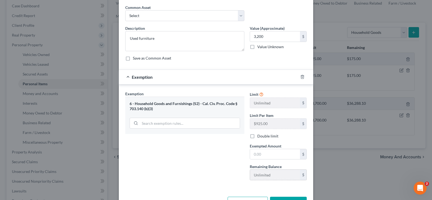
scroll to position [39, 0]
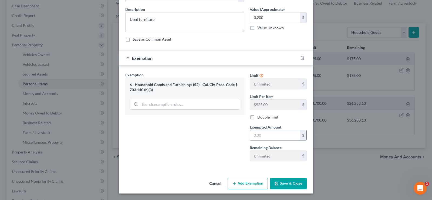
click at [269, 135] on input "text" at bounding box center [275, 135] width 50 height 10
type input "3,200"
click at [278, 182] on icon "button" at bounding box center [276, 183] width 3 height 3
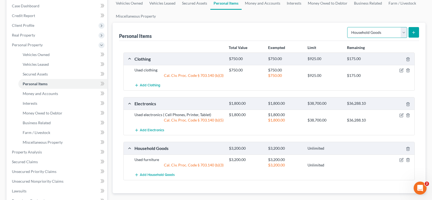
click at [347, 27] on select "Select Item Type Clothing Collectibles Of Value Electronics Firearms Household …" at bounding box center [377, 32] width 60 height 11
drag, startPoint x: 405, startPoint y: 32, endPoint x: 257, endPoint y: 24, distance: 148.0
click at [257, 24] on div "Personal Items Select Item Type Clothing Collectibles Of Value Electronics Fire…" at bounding box center [269, 32] width 300 height 18
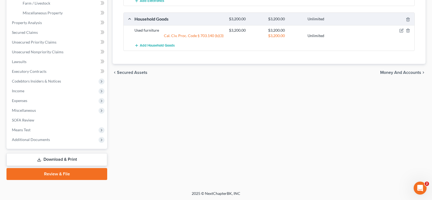
click at [397, 71] on span "Money and Accounts" at bounding box center [400, 72] width 41 height 4
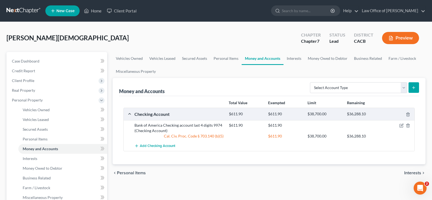
click at [415, 172] on span "Interests" at bounding box center [412, 172] width 17 height 4
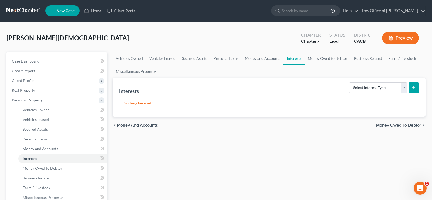
click at [395, 122] on div "chevron_left Money and Accounts Money Owed to Debtor chevron_right" at bounding box center [269, 124] width 313 height 17
click at [395, 125] on span "Money Owed to Debtor" at bounding box center [398, 125] width 45 height 4
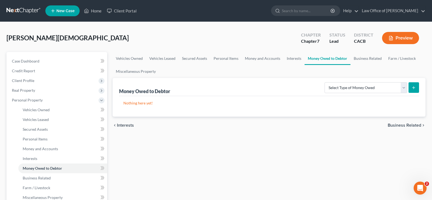
click at [398, 124] on span "Business Related" at bounding box center [404, 125] width 33 height 4
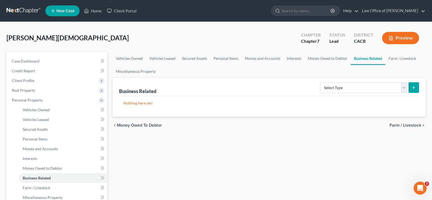
click at [397, 126] on span "Farm / Livestock" at bounding box center [406, 125] width 32 height 4
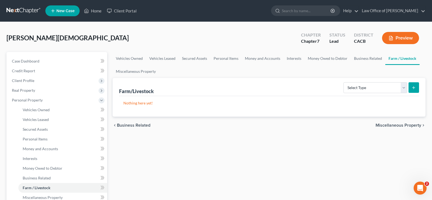
click at [397, 125] on span "Miscellaneous Property" at bounding box center [399, 125] width 46 height 4
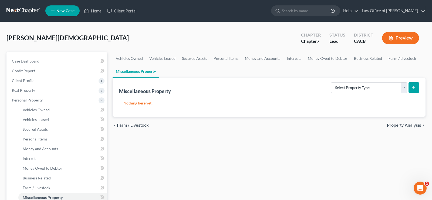
click at [397, 125] on span "Property Analysis" at bounding box center [404, 125] width 34 height 4
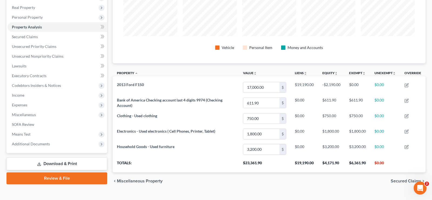
scroll to position [93, 0]
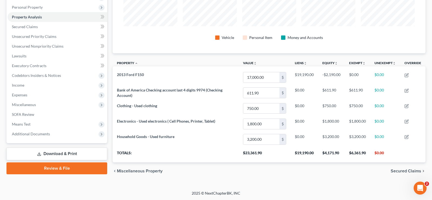
click at [393, 170] on span "Secured Claims" at bounding box center [406, 171] width 31 height 4
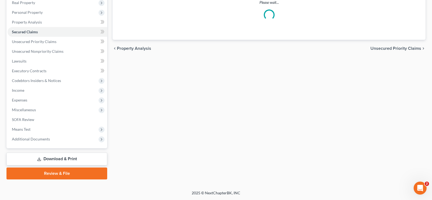
scroll to position [87, 0]
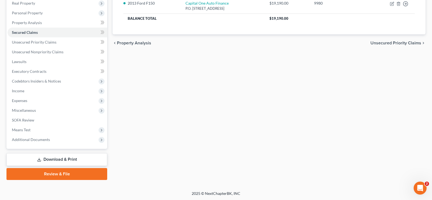
click at [393, 42] on span "Unsecured Priority Claims" at bounding box center [396, 43] width 51 height 4
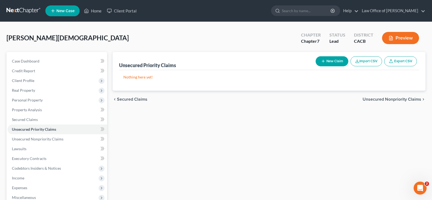
click at [402, 96] on div "chevron_left Secured Claims Unsecured Nonpriority Claims chevron_right" at bounding box center [269, 98] width 313 height 17
click at [395, 102] on div "chevron_left Secured Claims Unsecured Nonpriority Claims chevron_right" at bounding box center [269, 98] width 313 height 17
click at [395, 100] on span "Unsecured Nonpriority Claims" at bounding box center [392, 99] width 59 height 4
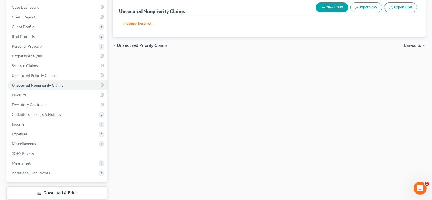
scroll to position [55, 0]
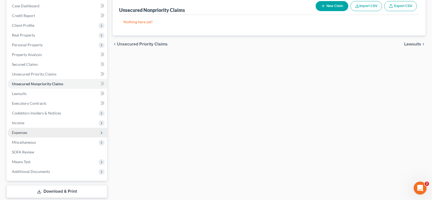
click at [27, 132] on span "Expenses" at bounding box center [19, 132] width 15 height 5
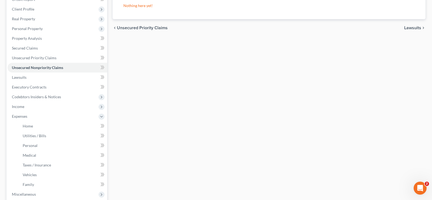
scroll to position [83, 0]
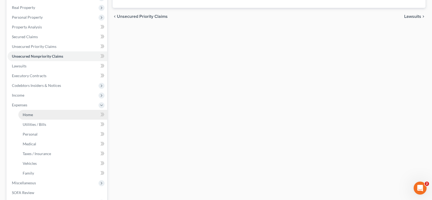
click at [27, 116] on span "Home" at bounding box center [28, 114] width 10 height 5
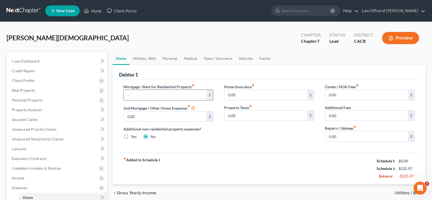
click at [153, 93] on input "text" at bounding box center [165, 95] width 83 height 10
type input "800"
click at [175, 92] on input "800" at bounding box center [165, 95] width 83 height 10
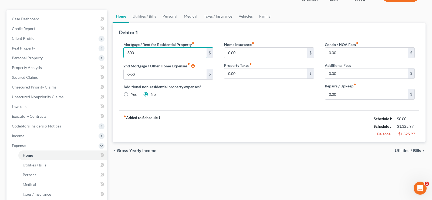
scroll to position [55, 0]
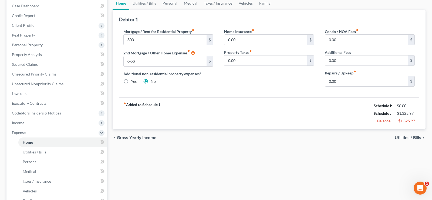
click at [404, 135] on span "Utilities / Bills" at bounding box center [408, 137] width 26 height 4
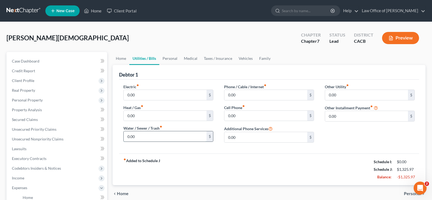
click at [137, 137] on input "0.00" at bounding box center [165, 136] width 83 height 10
type input "15"
click at [148, 94] on input "0.00" at bounding box center [165, 95] width 83 height 10
type input "300"
click at [145, 136] on input "15" at bounding box center [165, 136] width 83 height 10
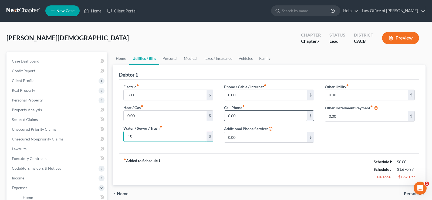
type input "45"
click at [239, 115] on input "0.00" at bounding box center [265, 115] width 83 height 10
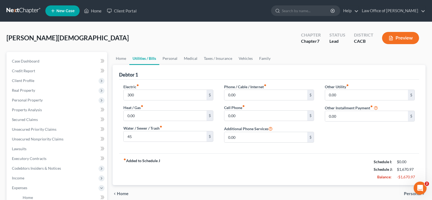
click at [123, 193] on span "Home" at bounding box center [123, 193] width 12 height 4
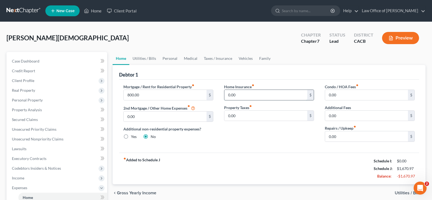
click at [237, 93] on input "0.00" at bounding box center [265, 95] width 83 height 10
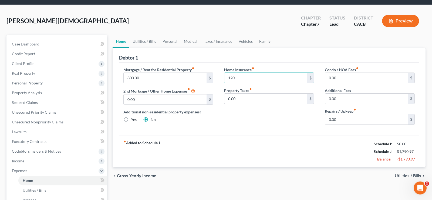
scroll to position [28, 0]
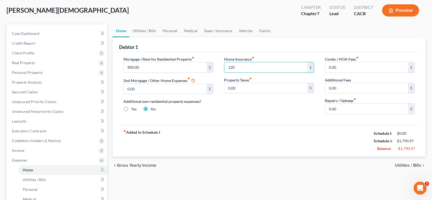
type input "120"
click at [403, 166] on span "Utilities / Bills" at bounding box center [408, 165] width 26 height 4
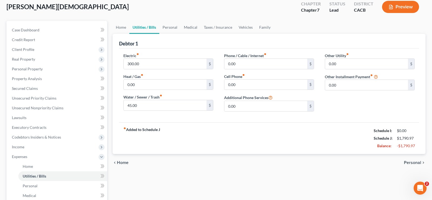
scroll to position [55, 0]
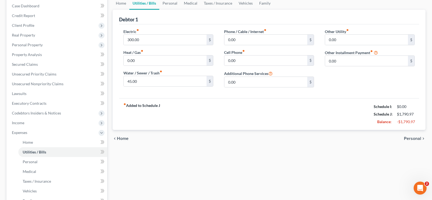
click at [415, 138] on span "Personal" at bounding box center [412, 138] width 17 height 4
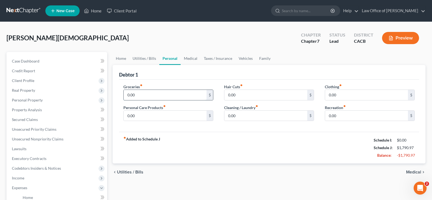
click at [144, 94] on input "0.00" at bounding box center [165, 95] width 83 height 10
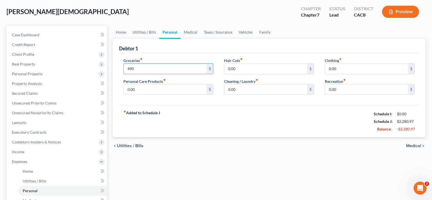
scroll to position [28, 0]
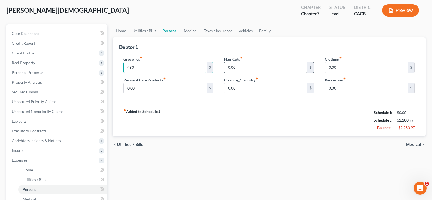
type input "490"
click at [239, 68] on input "0.00" at bounding box center [265, 67] width 83 height 10
type input "40"
click at [351, 68] on input "0.00" at bounding box center [366, 67] width 83 height 10
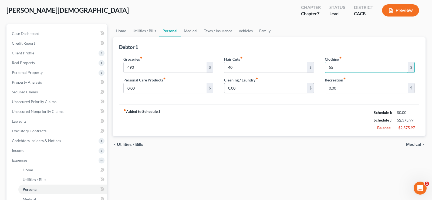
type input "55"
click at [240, 85] on input "0.00" at bounding box center [265, 88] width 83 height 10
type input "90"
click at [414, 142] on span "Medical" at bounding box center [413, 144] width 15 height 4
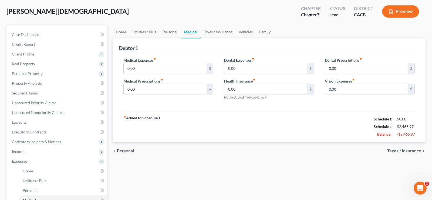
scroll to position [28, 0]
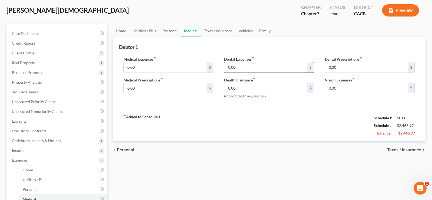
click at [247, 64] on input "0.00" at bounding box center [265, 67] width 83 height 10
type input "95"
click at [417, 149] on span "Taxes / Insurance" at bounding box center [404, 149] width 34 height 4
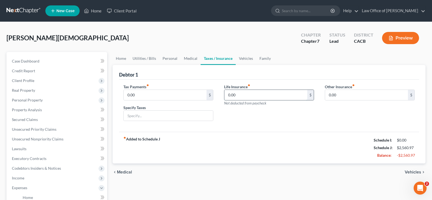
click at [247, 94] on input "0.00" at bounding box center [265, 95] width 83 height 10
type input "1"
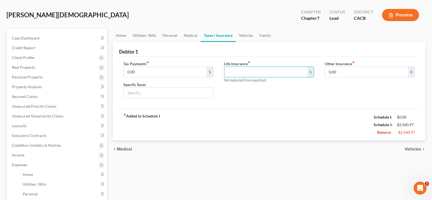
scroll to position [55, 0]
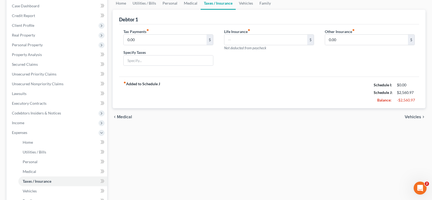
click at [417, 113] on div "chevron_left Medical Vehicles chevron_right" at bounding box center [269, 116] width 313 height 17
click at [417, 116] on span "Vehicles" at bounding box center [413, 117] width 16 height 4
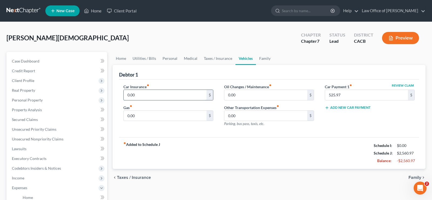
click at [151, 93] on input "0.00" at bounding box center [165, 95] width 83 height 10
click at [143, 116] on input "0.00" at bounding box center [165, 115] width 83 height 10
type input "300"
click at [414, 176] on span "Family" at bounding box center [415, 177] width 13 height 4
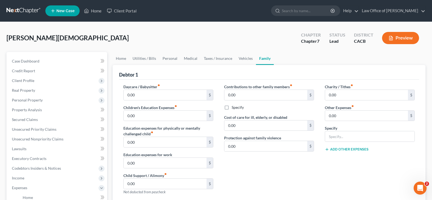
scroll to position [55, 0]
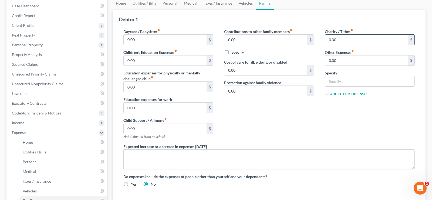
click at [348, 40] on input "0.00" at bounding box center [366, 40] width 83 height 10
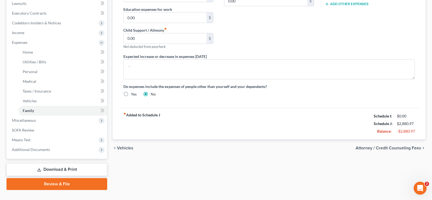
scroll to position [155, 0]
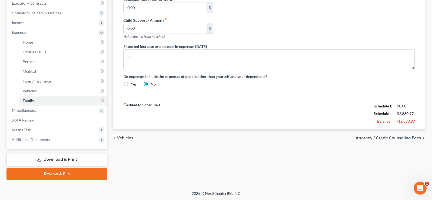
click at [390, 137] on span "Attorney / Credit Counseling Fees" at bounding box center [389, 138] width 66 height 4
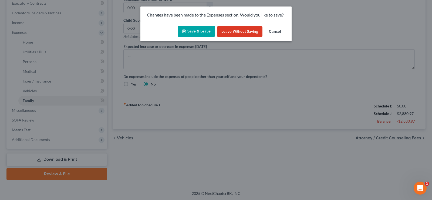
click at [275, 31] on button "Cancel" at bounding box center [275, 31] width 21 height 11
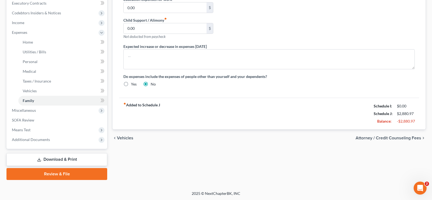
click at [367, 136] on span "Attorney / Credit Counseling Fees" at bounding box center [389, 138] width 66 height 4
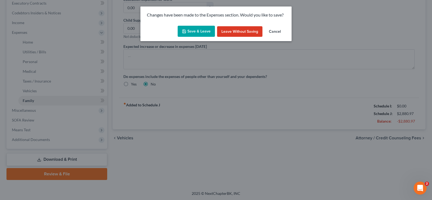
click at [404, 135] on div "Changes have been made to the Expenses section. Would you like to save? Save & …" at bounding box center [216, 100] width 432 height 200
click at [275, 30] on button "Cancel" at bounding box center [275, 31] width 21 height 11
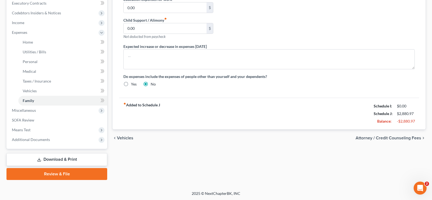
click at [364, 136] on span "Attorney / Credit Counseling Fees" at bounding box center [389, 138] width 66 height 4
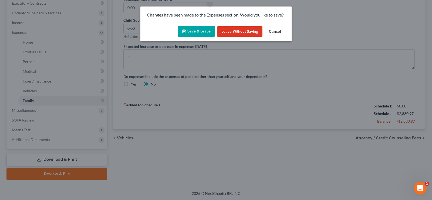
click at [202, 32] on button "Save & Leave" at bounding box center [196, 31] width 37 height 11
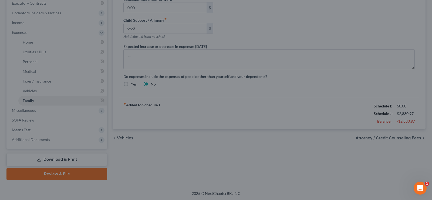
type input "20.00"
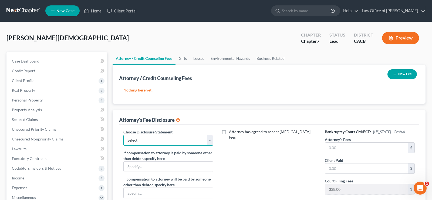
click at [123, 135] on select "Select Atttorney" at bounding box center [168, 140] width 90 height 11
select select "0"
click option "Atttorney" at bounding box center [0, 0] width 0 height 0
click at [342, 148] on input "text" at bounding box center [366, 147] width 83 height 10
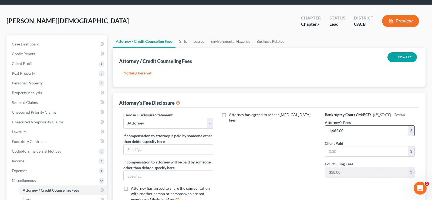
scroll to position [28, 0]
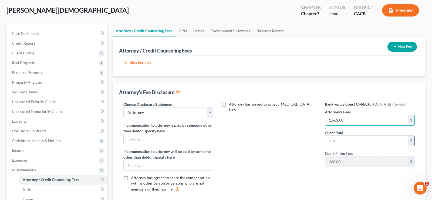
type input "1,662.00"
click at [343, 140] on input "text" at bounding box center [366, 141] width 83 height 10
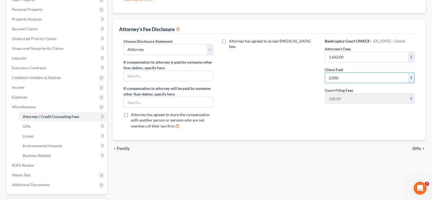
scroll to position [110, 0]
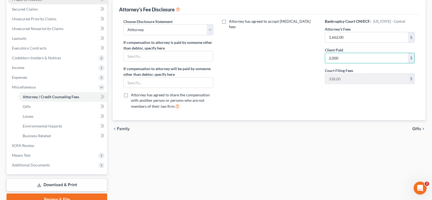
type input "2,000"
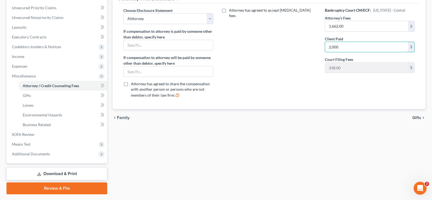
scroll to position [108, 0]
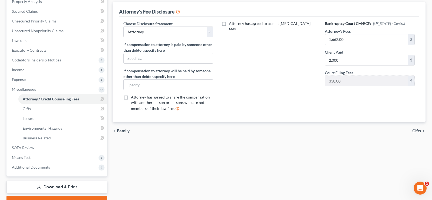
click at [417, 129] on span "Gifts" at bounding box center [416, 131] width 9 height 4
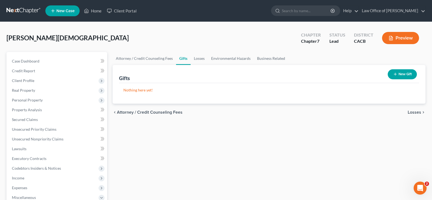
click at [411, 110] on span "Losses" at bounding box center [415, 112] width 14 height 4
click at [407, 110] on span "Environmental Hazards" at bounding box center [398, 112] width 45 height 4
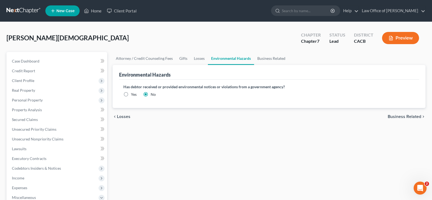
click at [399, 116] on span "Business Related" at bounding box center [404, 116] width 33 height 4
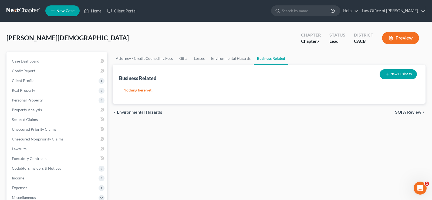
click at [413, 111] on span "SOFA Review" at bounding box center [408, 112] width 26 height 4
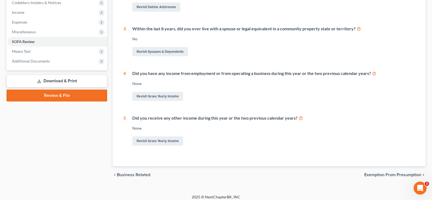
scroll to position [169, 0]
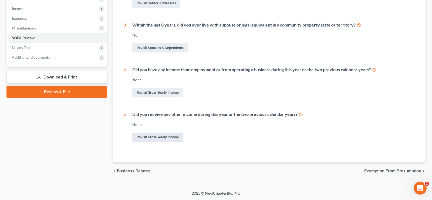
click at [174, 137] on link "Revisit Gross Yearly Income" at bounding box center [157, 136] width 51 height 9
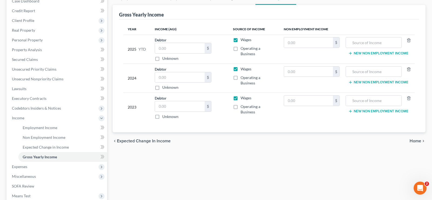
scroll to position [32, 0]
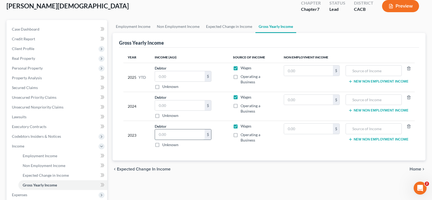
click at [169, 134] on input "text" at bounding box center [180, 134] width 50 height 10
type input "34"
click at [163, 77] on input "text" at bounding box center [180, 76] width 50 height 10
type input "4"
type input "34,714"
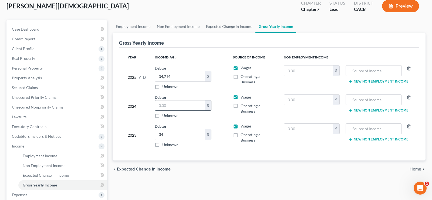
click at [168, 108] on input "text" at bounding box center [180, 105] width 50 height 10
click at [172, 77] on input "34,714" at bounding box center [180, 76] width 50 height 10
click at [165, 136] on input "34" at bounding box center [180, 134] width 50 height 10
type input "34,714"
click at [168, 105] on input "text" at bounding box center [180, 105] width 50 height 10
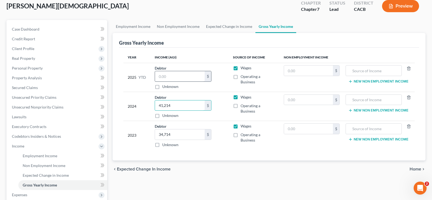
type input "41,214"
click at [170, 76] on input "text" at bounding box center [180, 76] width 50 height 10
click at [177, 78] on input "text" at bounding box center [180, 76] width 50 height 10
click at [177, 77] on input "text" at bounding box center [180, 76] width 50 height 10
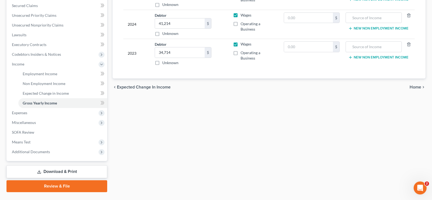
scroll to position [115, 0]
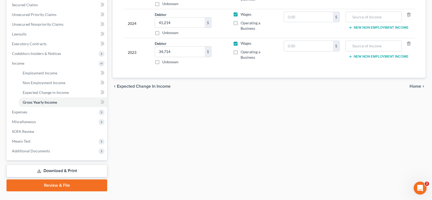
type input "24,262"
click at [420, 87] on span "Home" at bounding box center [416, 86] width 12 height 4
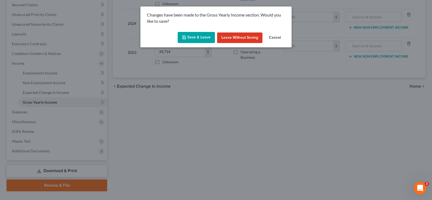
click at [206, 38] on button "Save & Leave" at bounding box center [196, 37] width 37 height 11
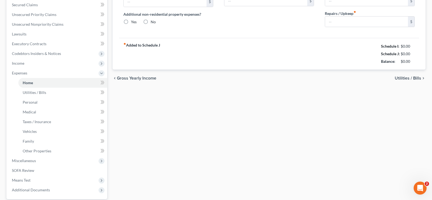
type input "800.00"
type input "0.00"
radio input "true"
type input "120.00"
type input "0.00"
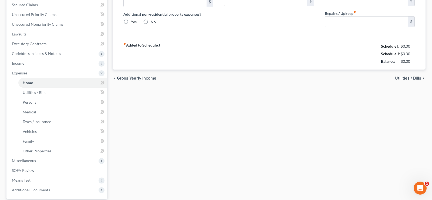
type input "0.00"
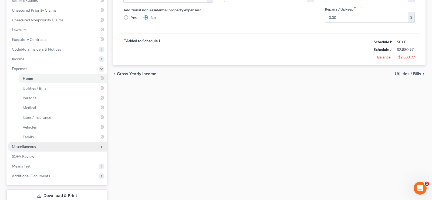
scroll to position [128, 0]
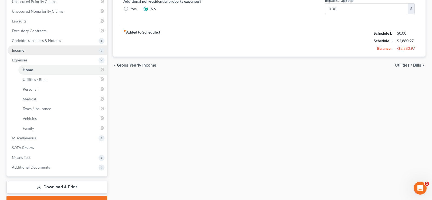
click at [22, 49] on span "Income" at bounding box center [18, 50] width 12 height 5
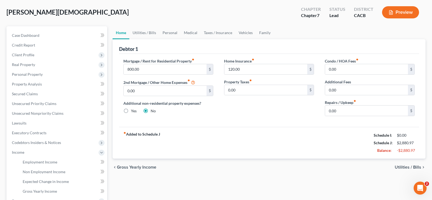
scroll to position [16, 0]
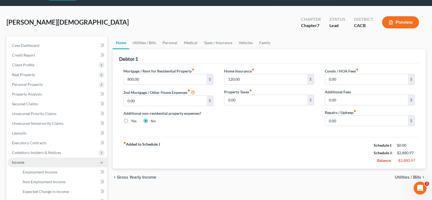
click at [22, 162] on span "Income" at bounding box center [18, 162] width 12 height 5
click at [19, 160] on span "Income" at bounding box center [18, 162] width 12 height 5
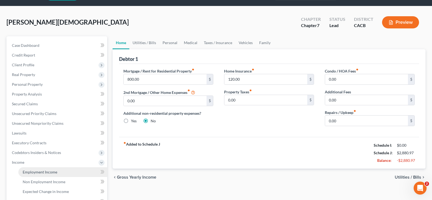
click at [42, 172] on span "Employment Income" at bounding box center [40, 171] width 35 height 5
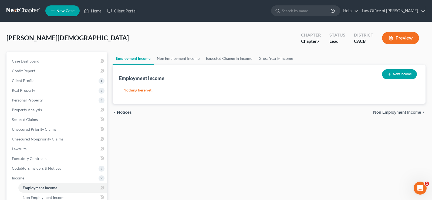
click at [406, 69] on button "New Income" at bounding box center [399, 74] width 35 height 10
select select "0"
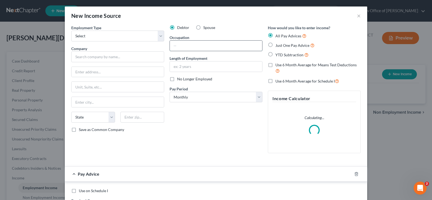
click at [179, 46] on input "text" at bounding box center [216, 46] width 92 height 10
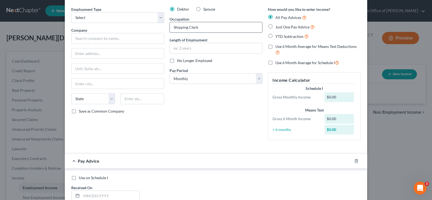
scroll to position [28, 0]
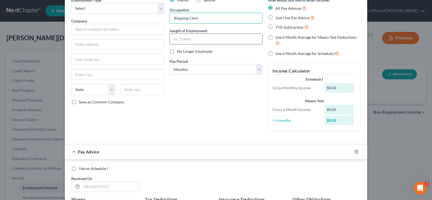
type input "Shipping Clerk"
click at [197, 38] on input "text" at bounding box center [216, 39] width 92 height 10
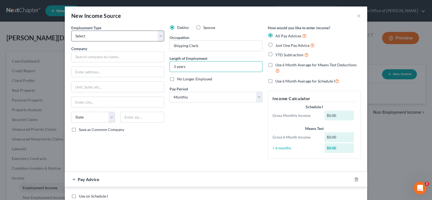
type input "3 years"
click at [71, 31] on select "Select Full or Part Time Employment Self Employment" at bounding box center [117, 36] width 93 height 11
select select "0"
click option "Full or Part Time Employment" at bounding box center [0, 0] width 0 height 0
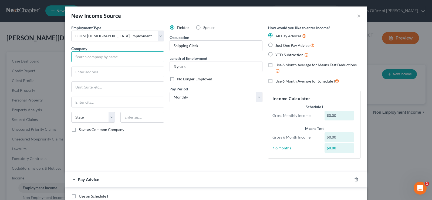
click at [116, 58] on input "text" at bounding box center [117, 56] width 93 height 11
type input "Samuel Hale, LLC"
click at [113, 73] on input "text" at bounding box center [118, 72] width 92 height 10
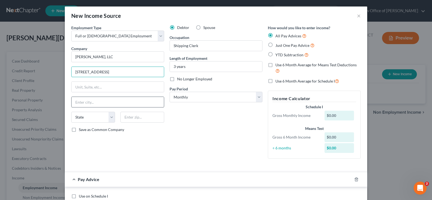
type input "2882 Prospect Park Dr Ste 120"
click at [103, 103] on input "text" at bounding box center [118, 102] width 92 height 10
type input "Rancho Cordova"
click at [71, 112] on select "State AL AK AR AZ CA CO CT DE DC FL GA GU HI ID IL IN IA KS KY LA ME MD MA MI M…" at bounding box center [93, 117] width 44 height 11
select select "4"
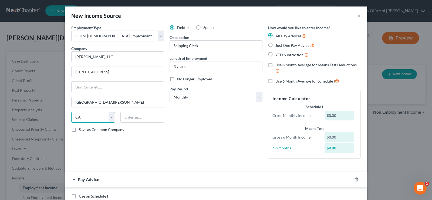
click option "CA" at bounding box center [0, 0] width 0 height 0
click at [139, 121] on input "text" at bounding box center [142, 117] width 44 height 11
type input "95670"
